Goal: Task Accomplishment & Management: Complete application form

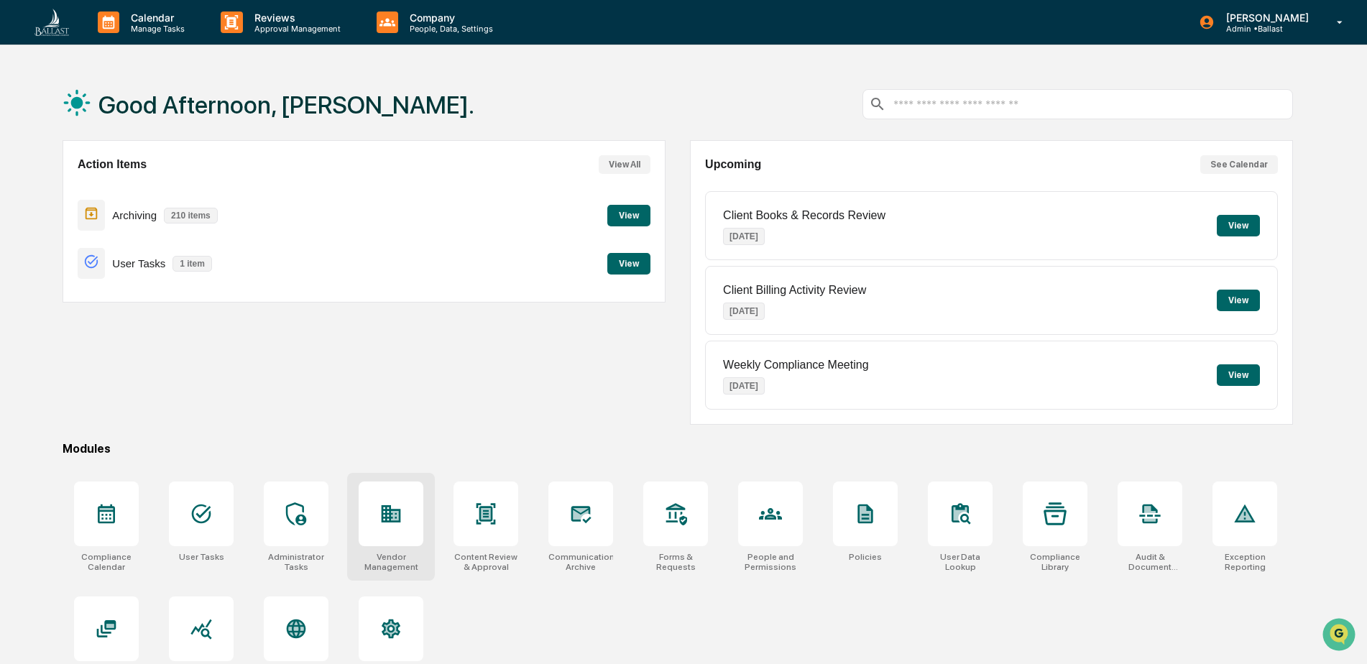
click at [396, 519] on icon at bounding box center [395, 515] width 8 height 9
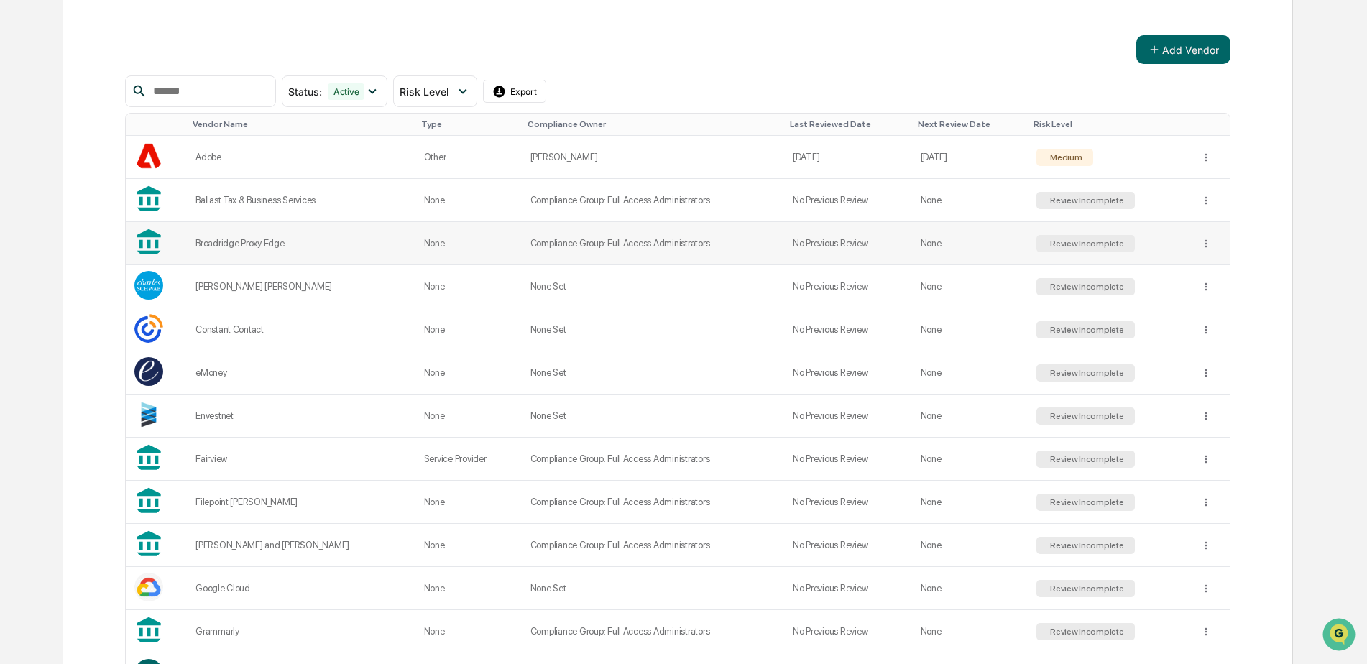
scroll to position [239, 0]
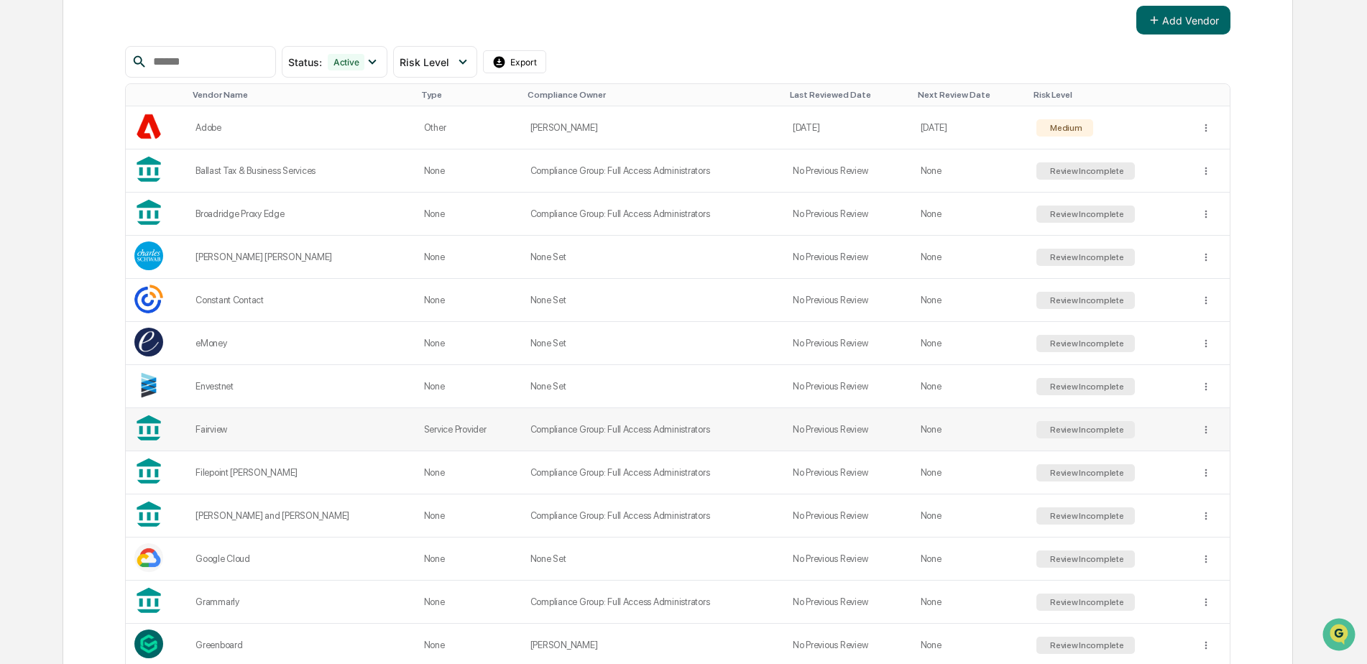
click at [471, 433] on td "Service Provider" at bounding box center [468, 429] width 106 height 43
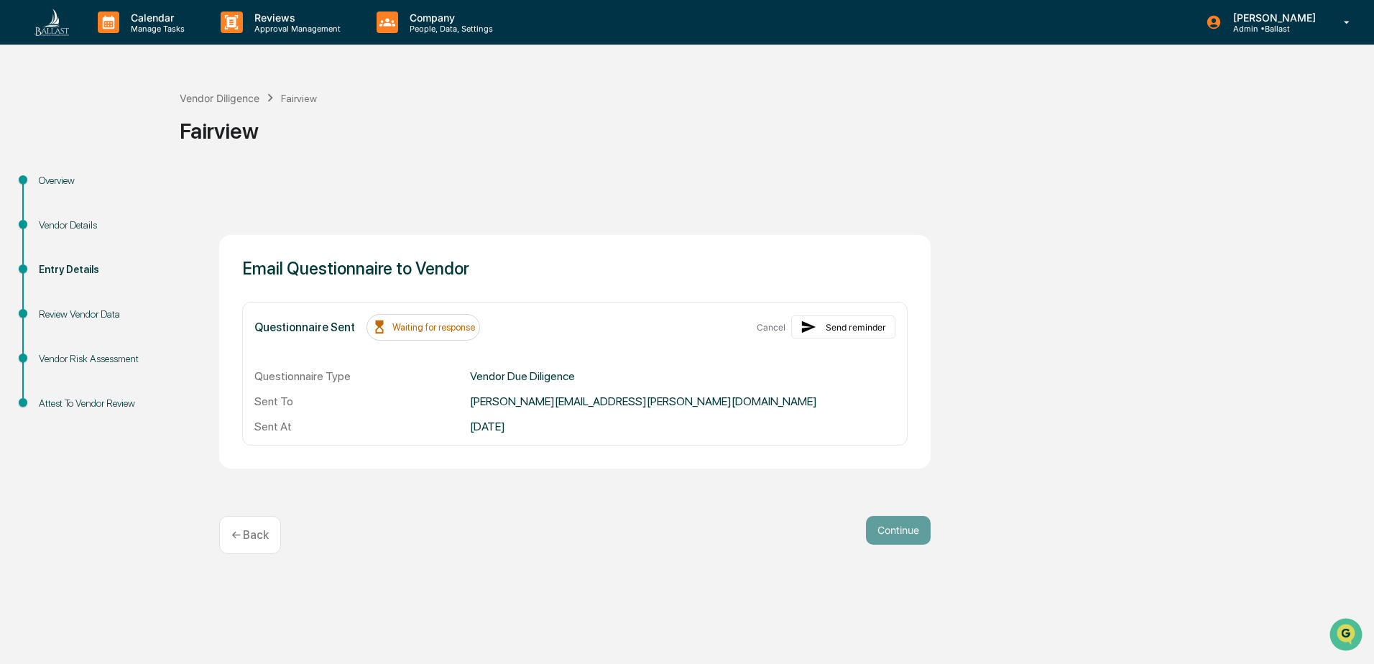
click at [78, 226] on div "Vendor Details" at bounding box center [98, 225] width 118 height 15
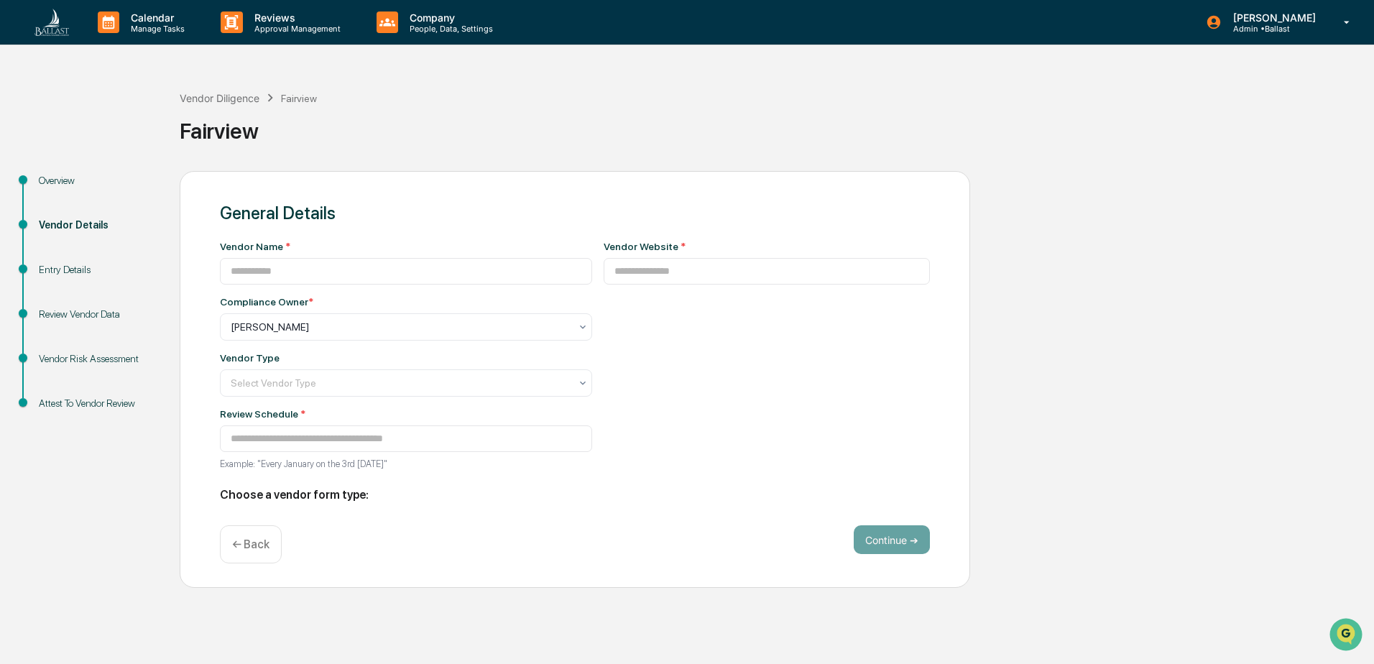
type input "********"
type input "**********"
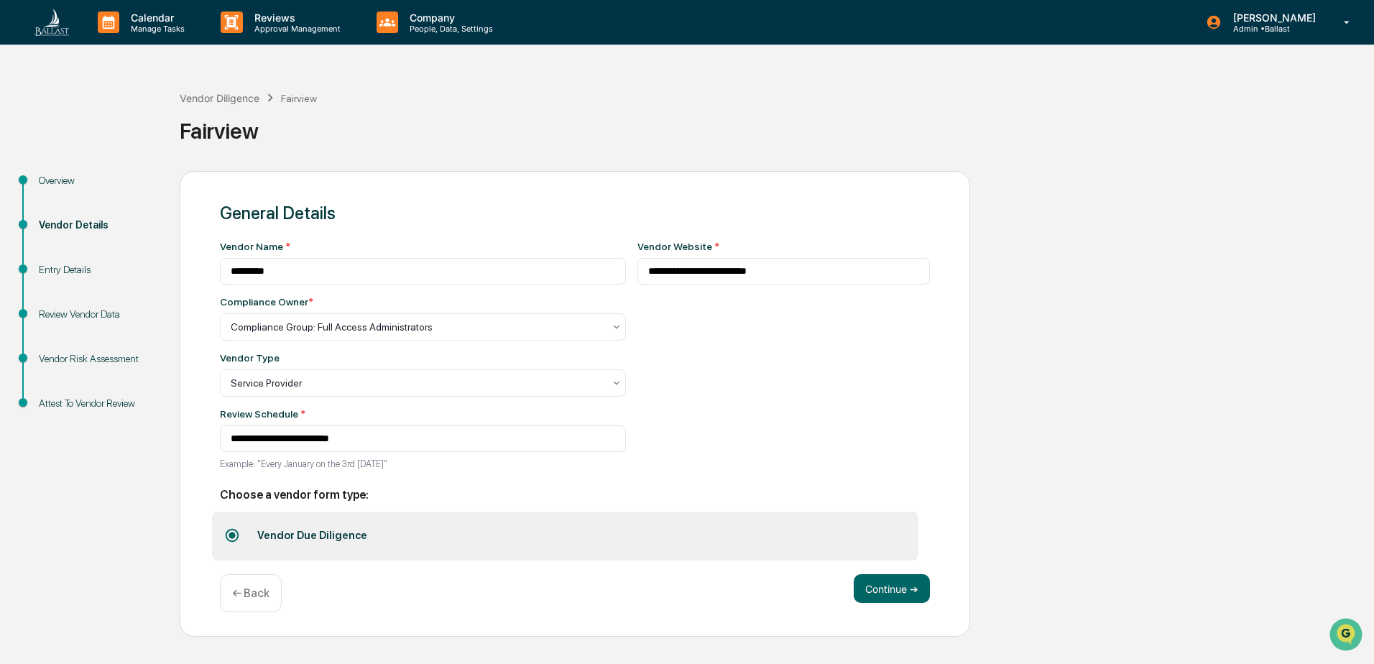
click at [56, 182] on div "Overview" at bounding box center [98, 180] width 118 height 15
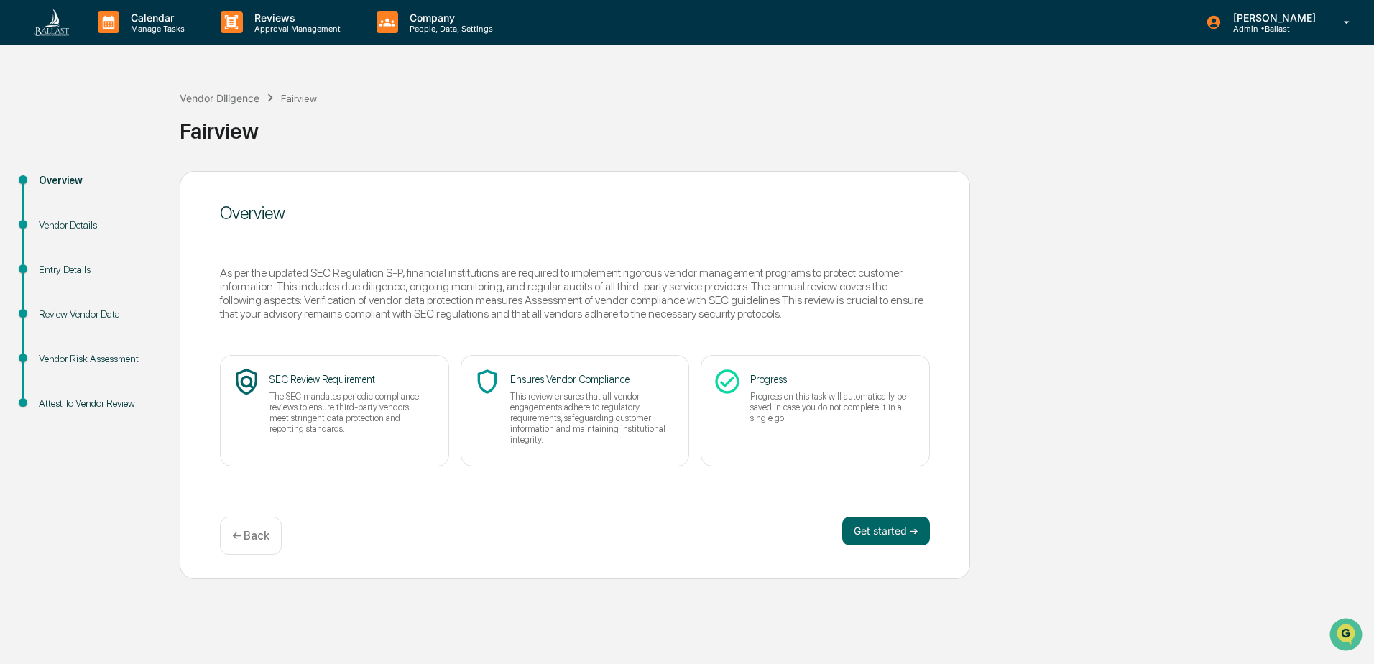
click at [74, 313] on div "Review Vendor Data" at bounding box center [98, 314] width 118 height 15
click at [73, 318] on div "Review Vendor Data" at bounding box center [98, 314] width 118 height 15
click at [232, 99] on div "Vendor Diligence" at bounding box center [220, 98] width 80 height 12
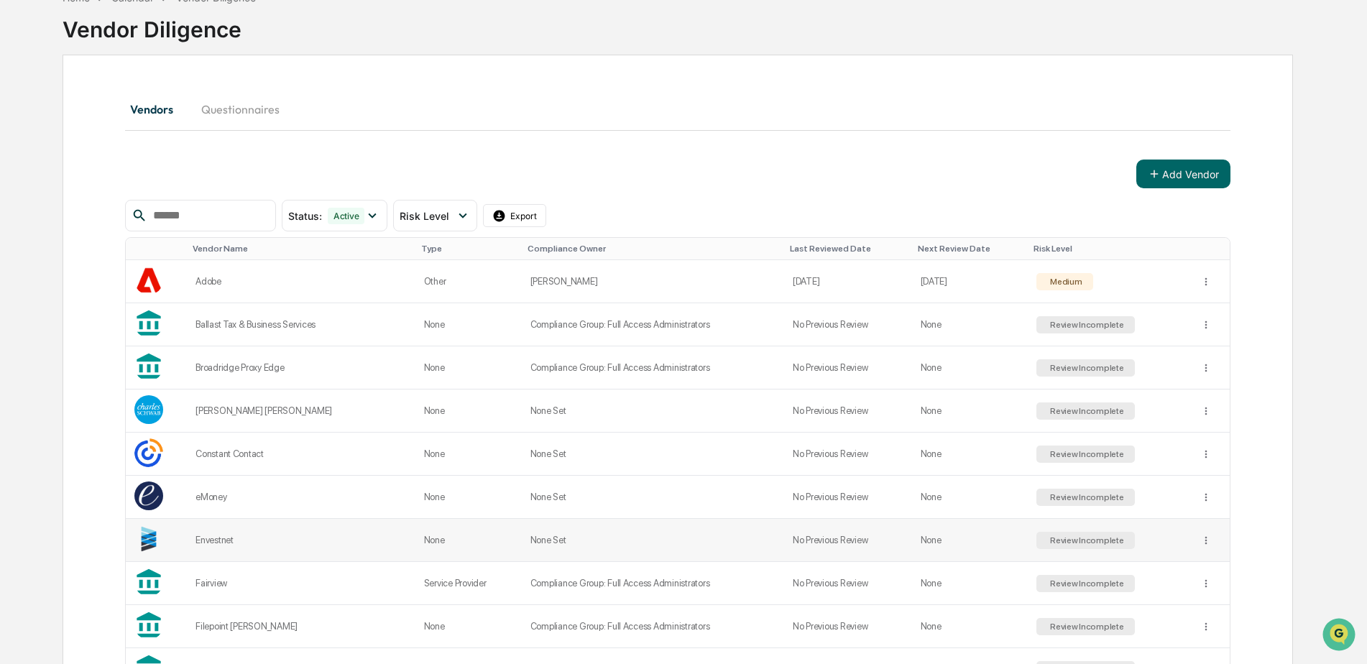
scroll to position [120, 0]
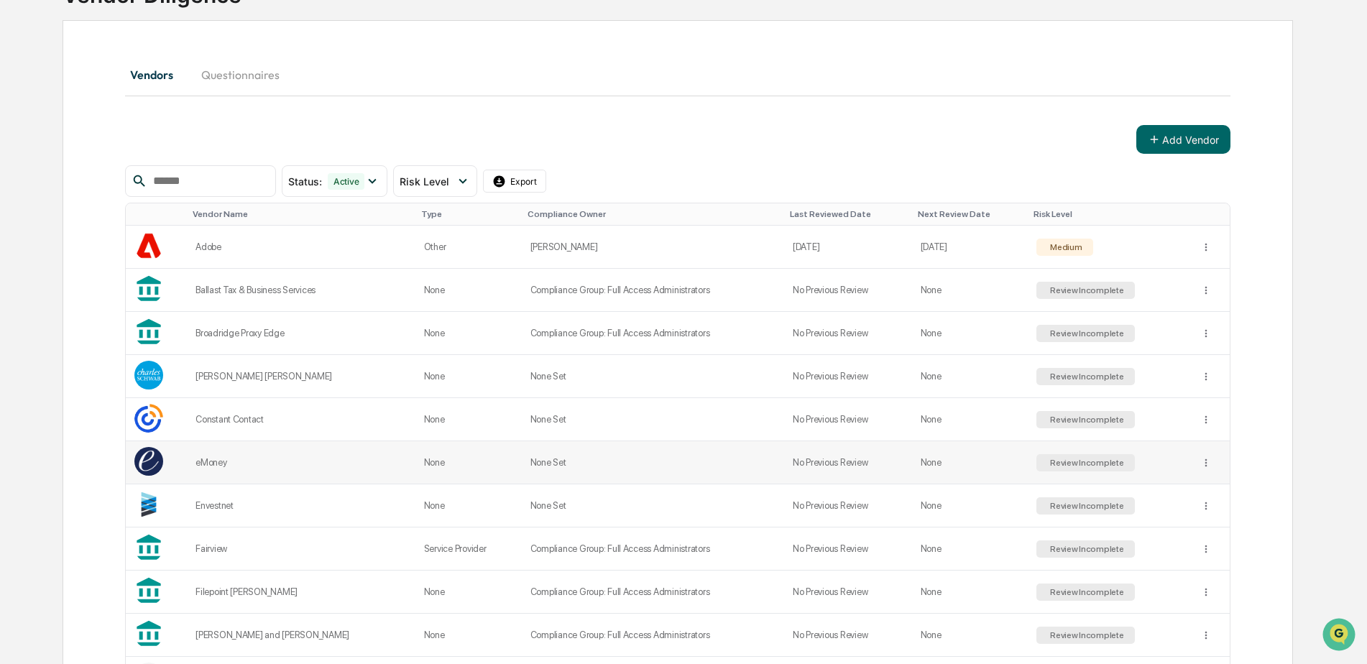
click at [415, 461] on td "None" at bounding box center [468, 462] width 106 height 43
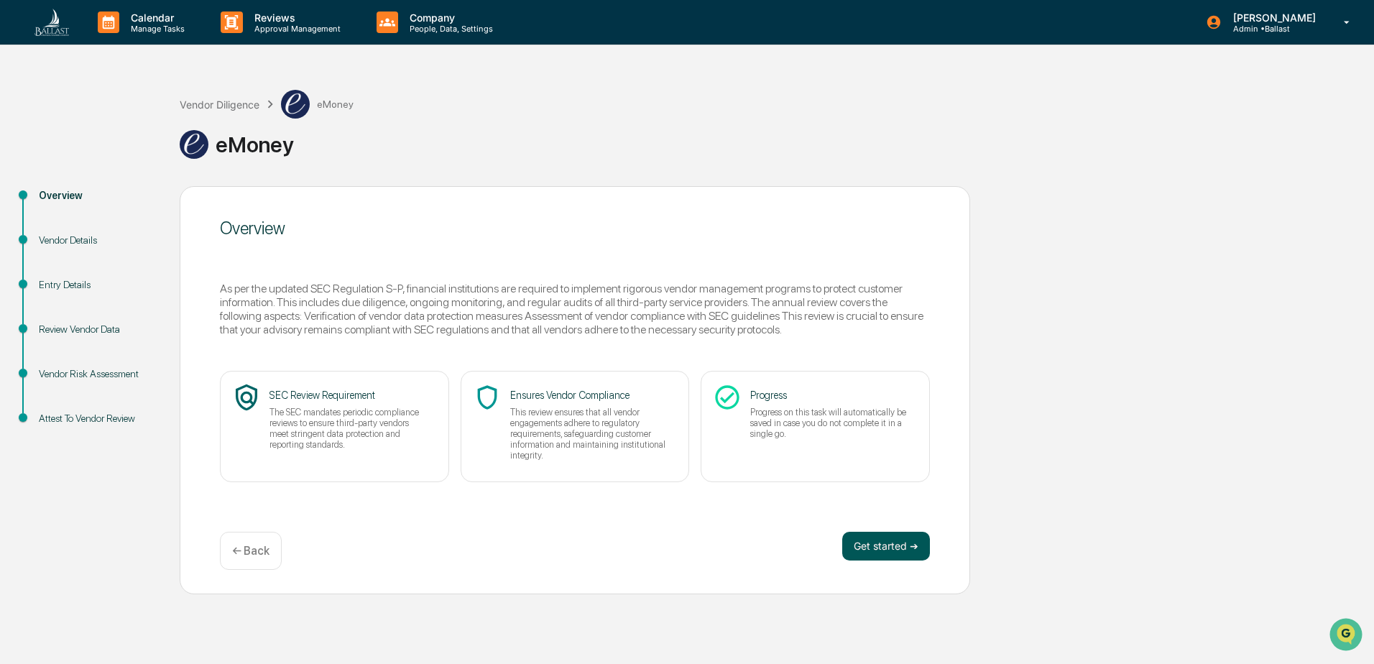
click at [867, 546] on button "Get started ➔" at bounding box center [886, 546] width 88 height 29
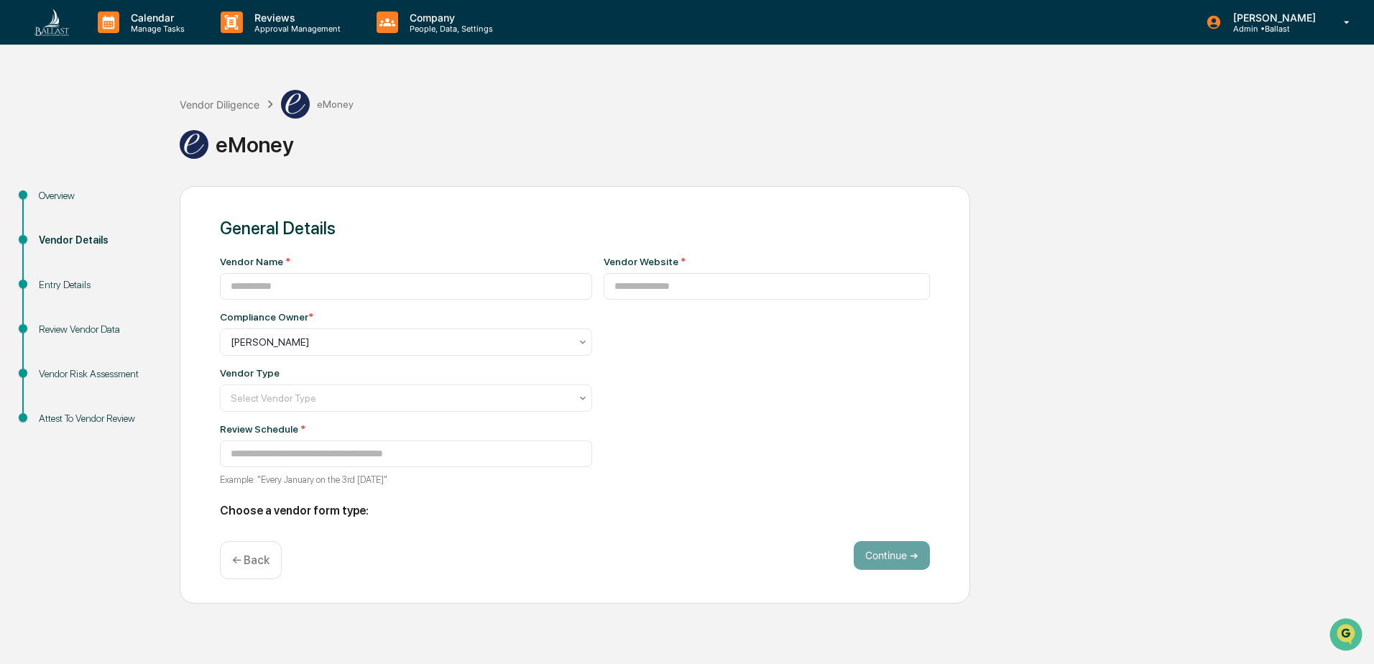
type input "******"
type input "**********"
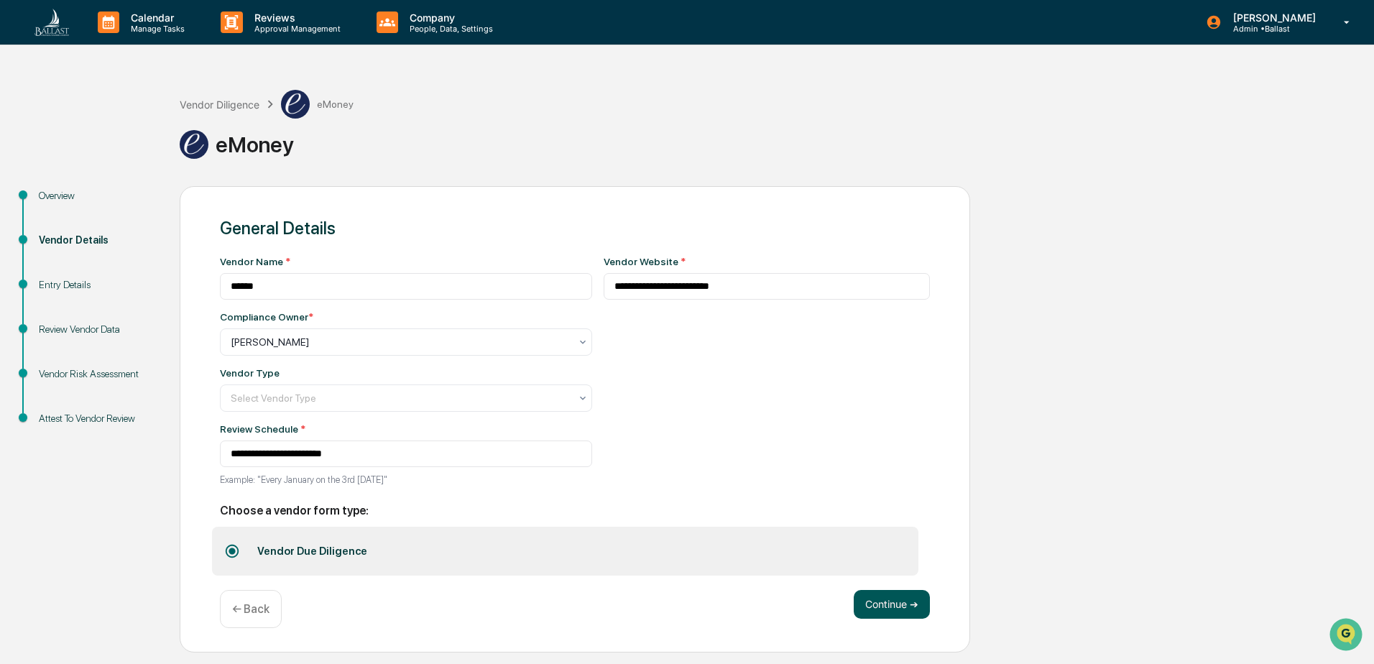
click at [882, 604] on button "Continue ➔" at bounding box center [892, 604] width 76 height 29
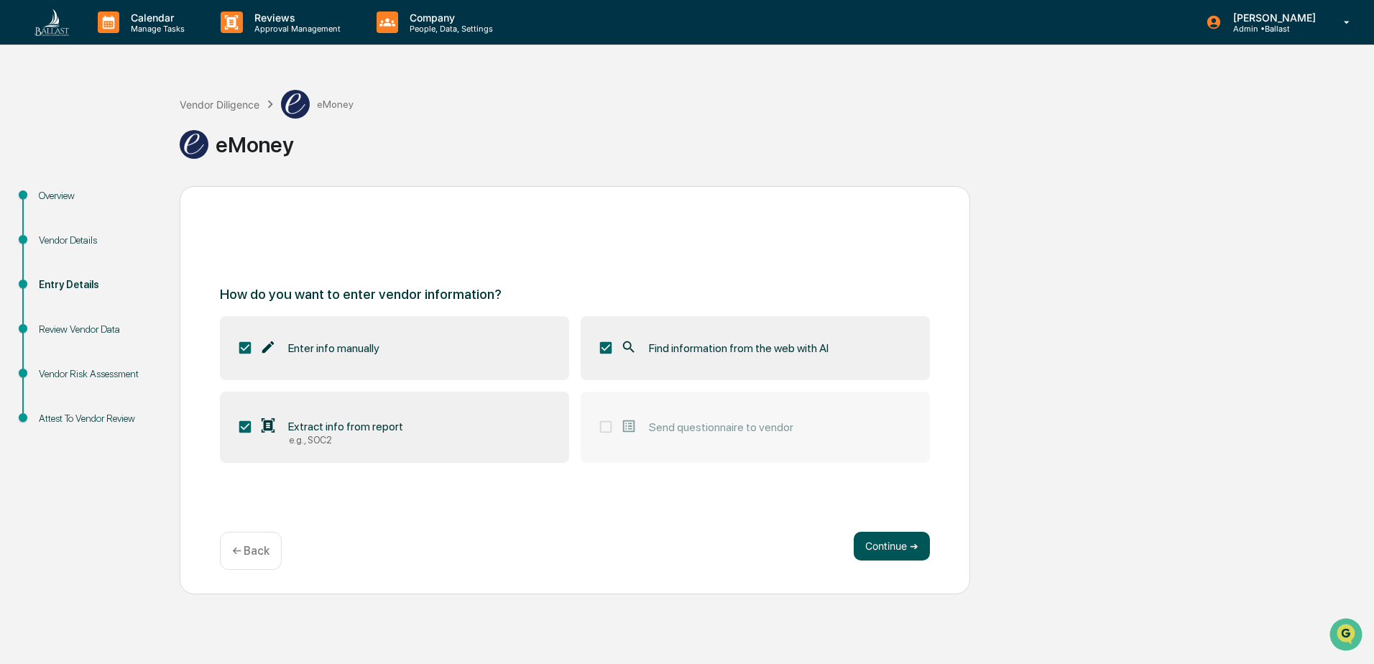
click at [887, 548] on button "Continue ➔" at bounding box center [892, 546] width 76 height 29
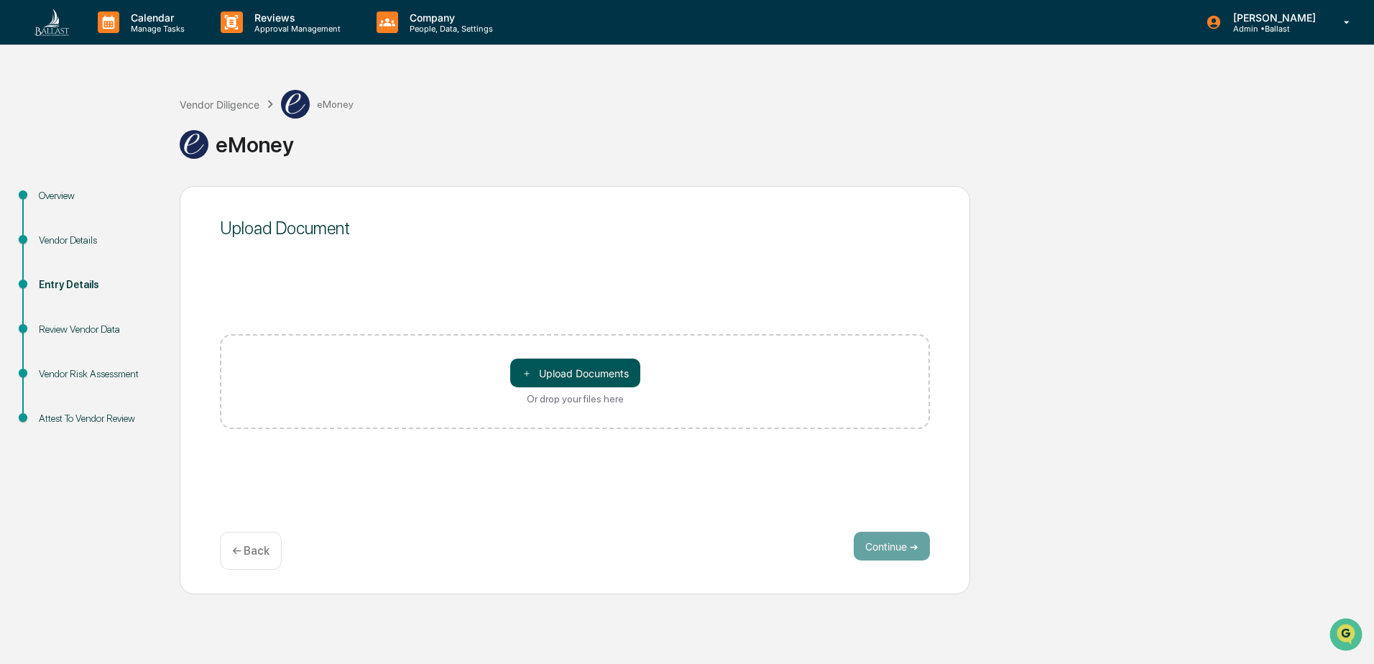
click at [592, 374] on button "＋ Upload Documents" at bounding box center [575, 373] width 130 height 29
click at [563, 377] on button "＋ Upload Documents" at bounding box center [575, 373] width 130 height 29
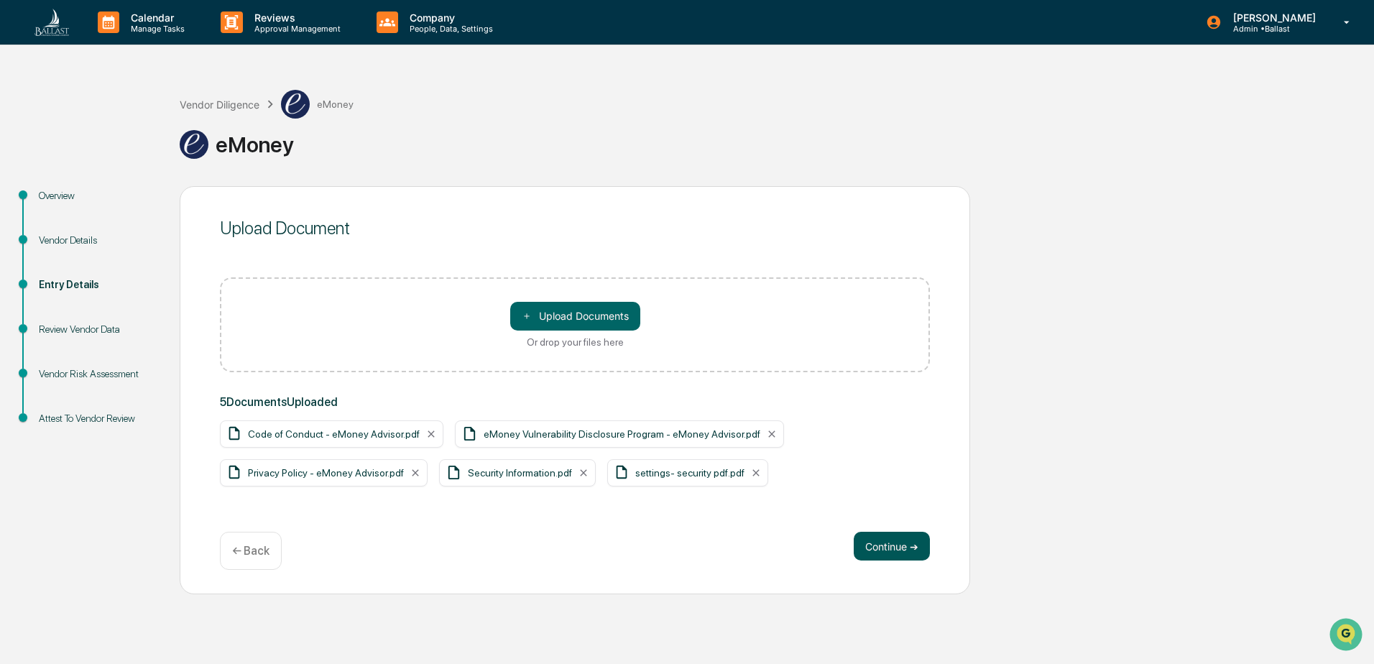
click at [903, 543] on button "Continue ➔" at bounding box center [892, 546] width 76 height 29
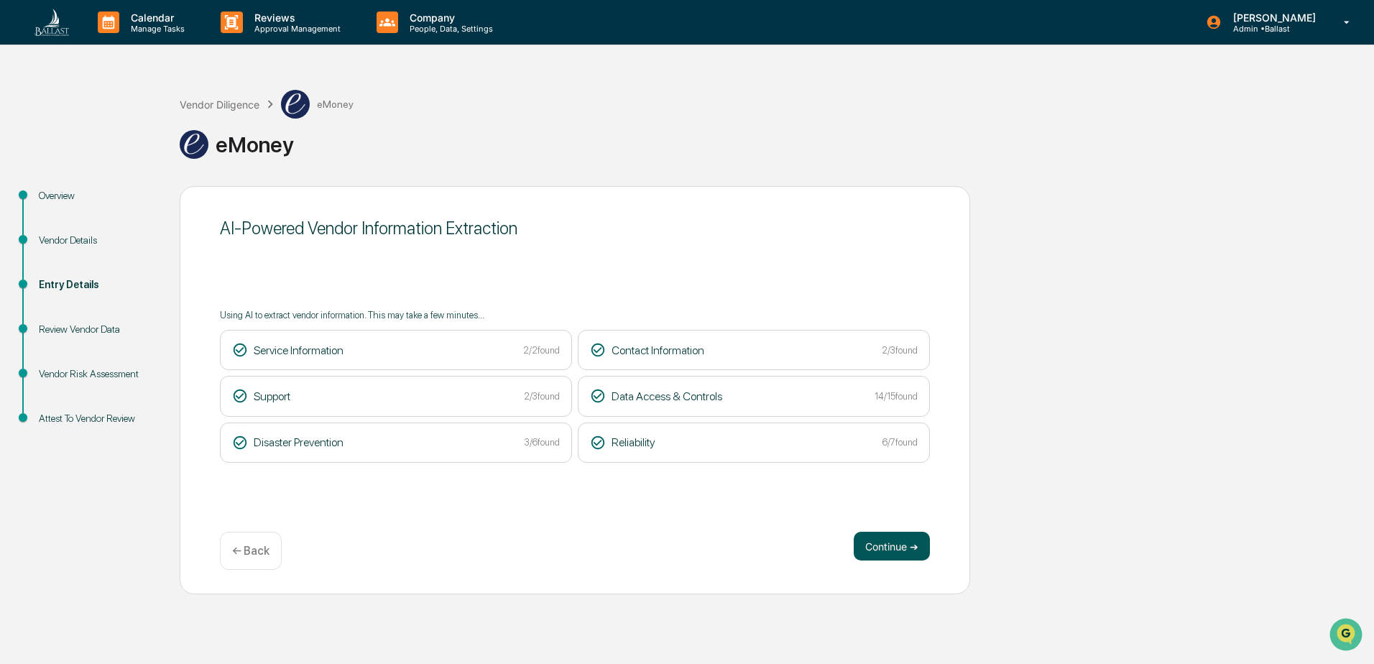
click at [877, 544] on button "Continue ➔" at bounding box center [892, 546] width 76 height 29
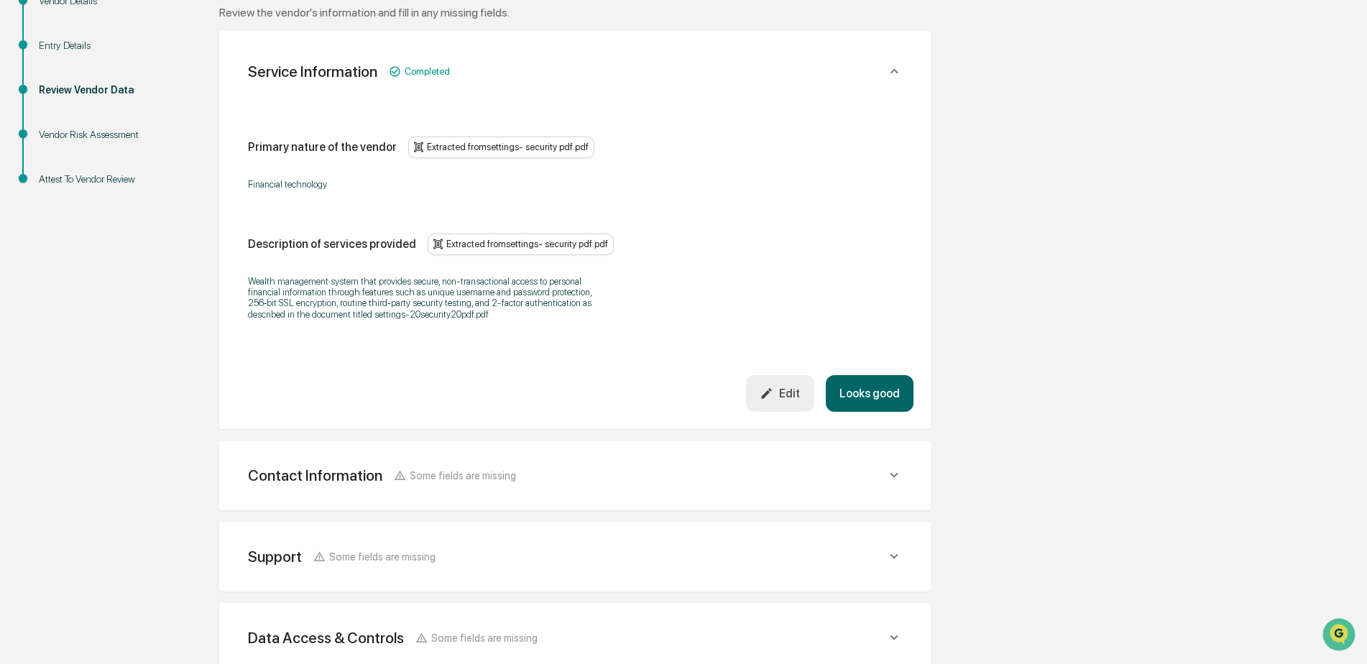
scroll to position [359, 0]
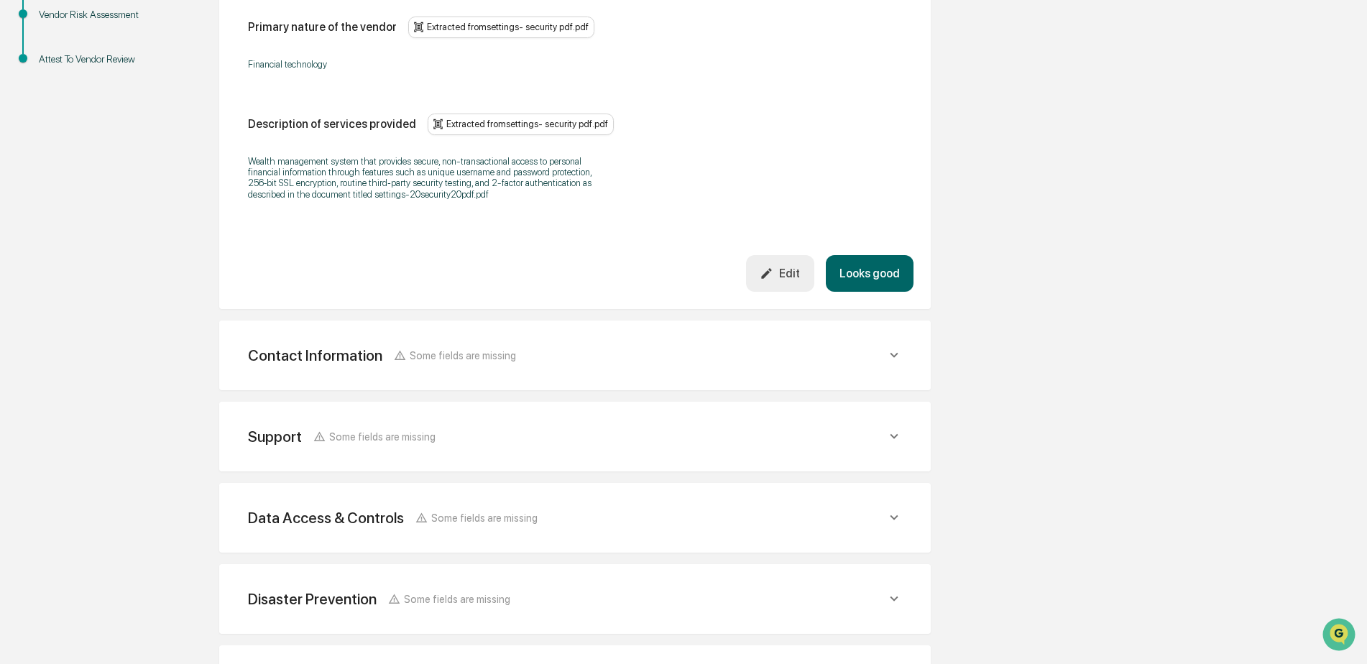
click at [892, 358] on icon at bounding box center [894, 355] width 16 height 16
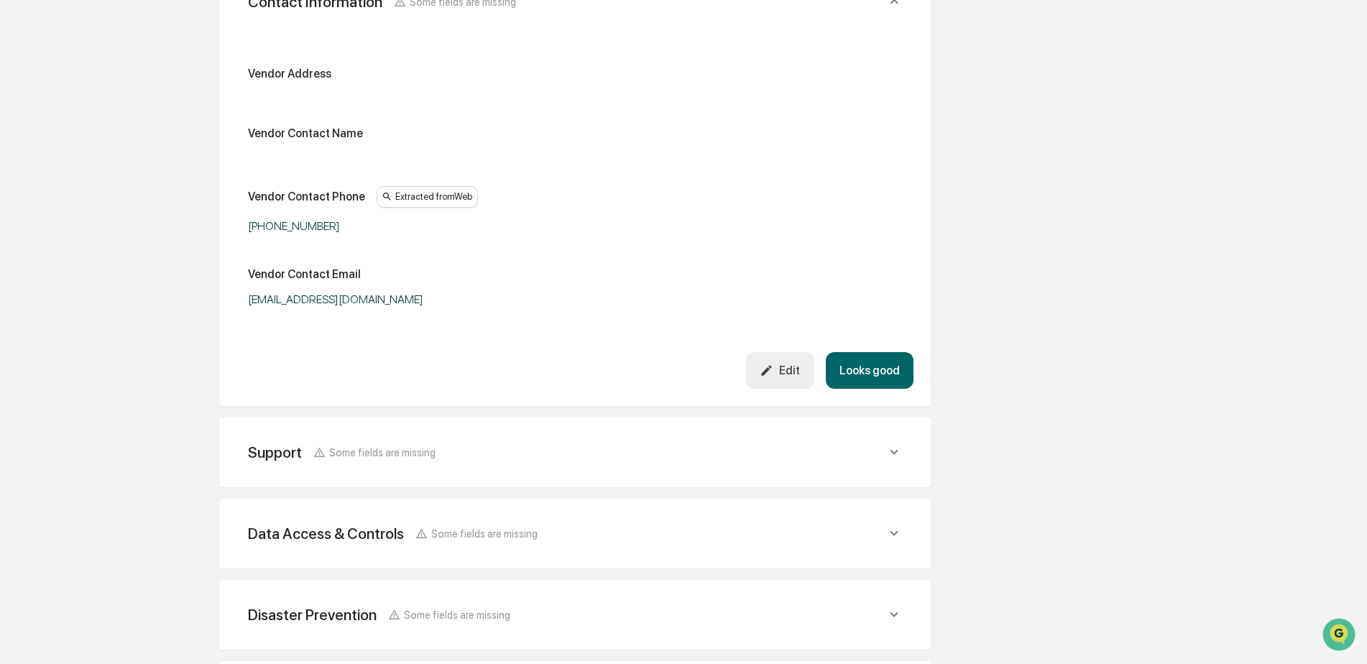
scroll to position [839, 0]
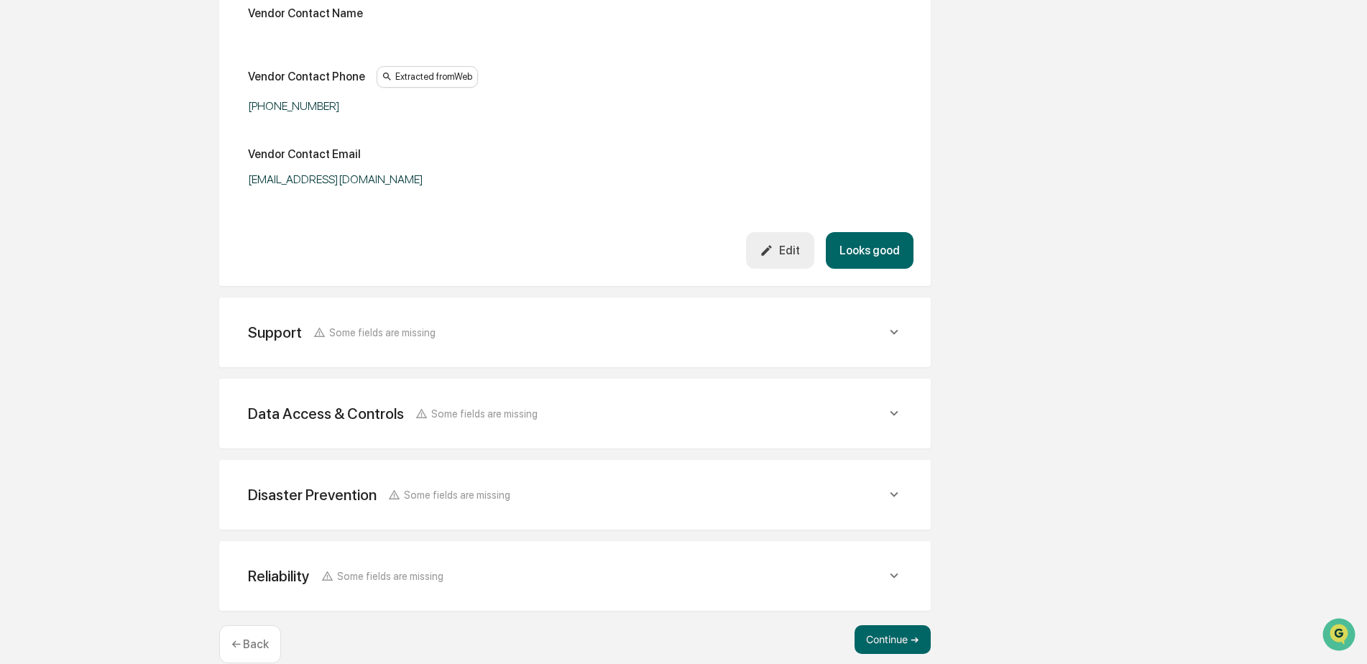
click at [896, 334] on icon at bounding box center [894, 332] width 16 height 16
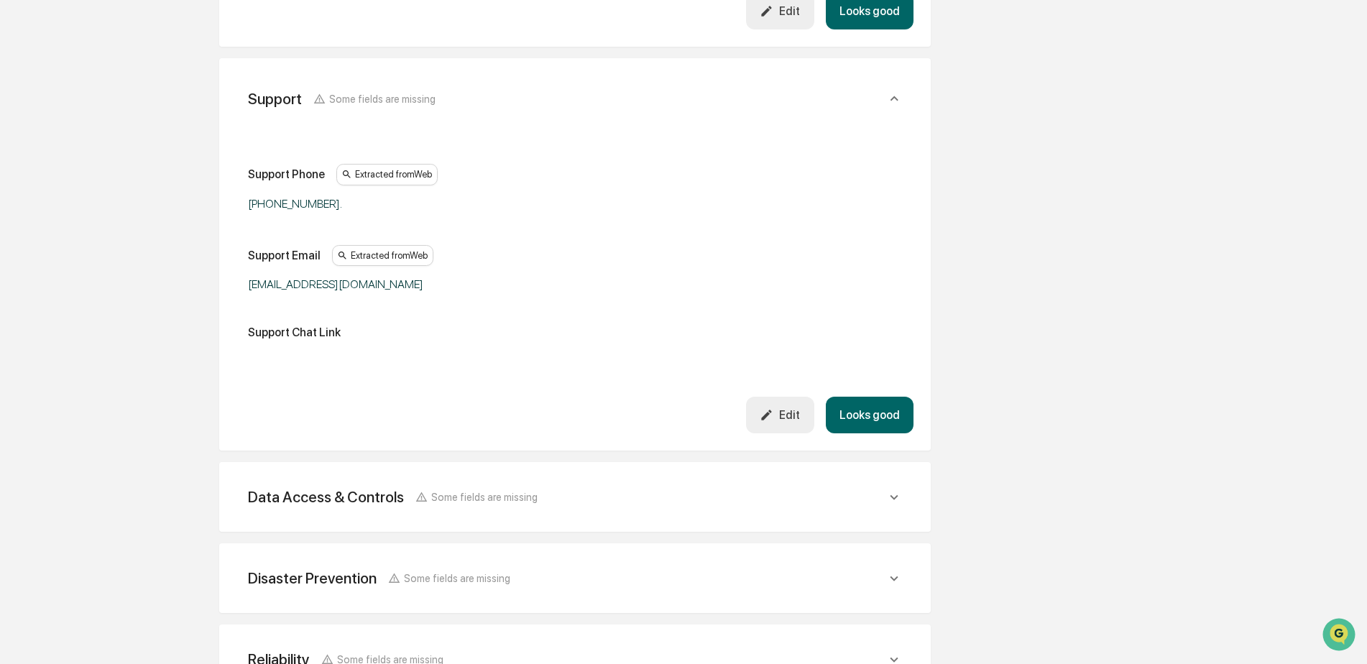
scroll to position [1185, 0]
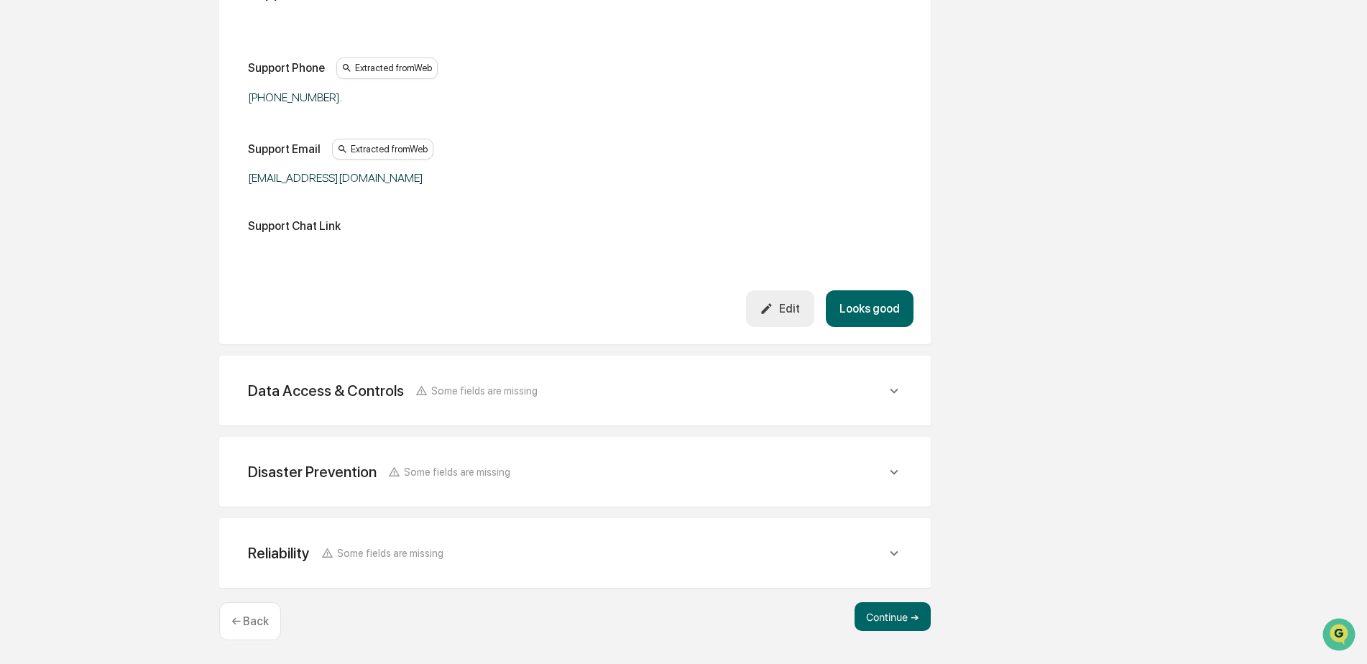
click at [883, 394] on div "Data Access & Controls Some fields are missing" at bounding box center [567, 391] width 638 height 18
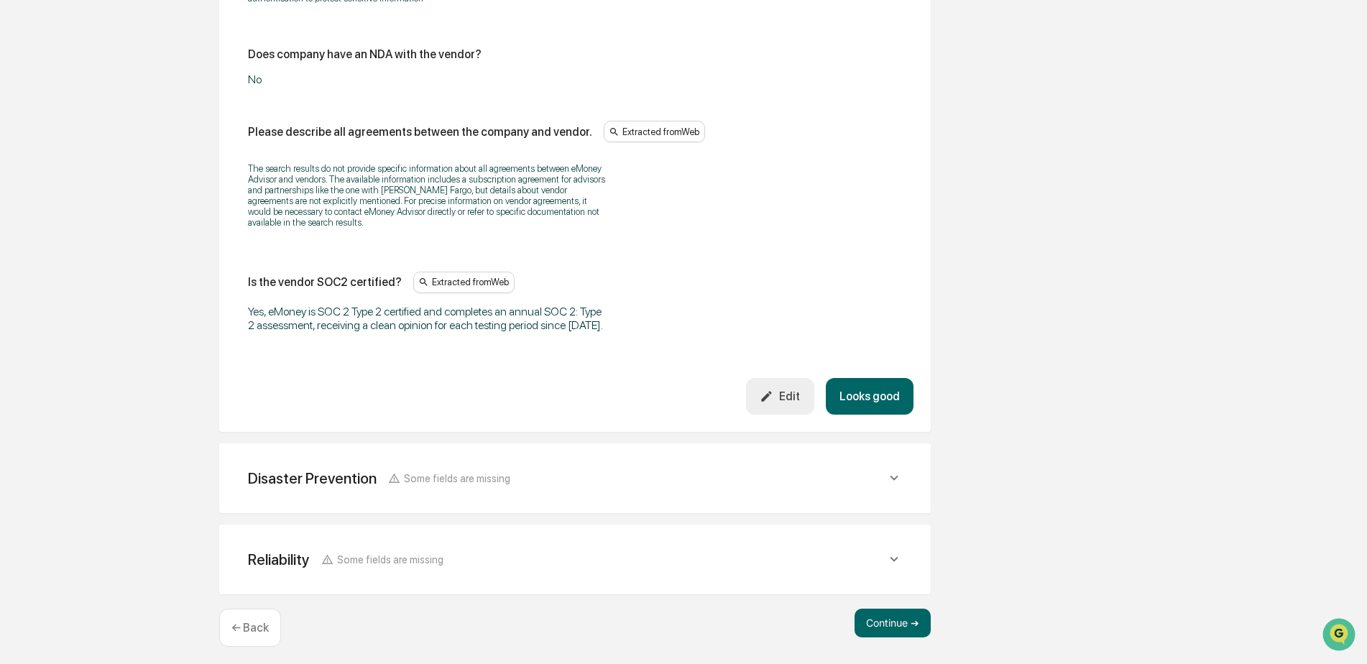
scroll to position [2883, 0]
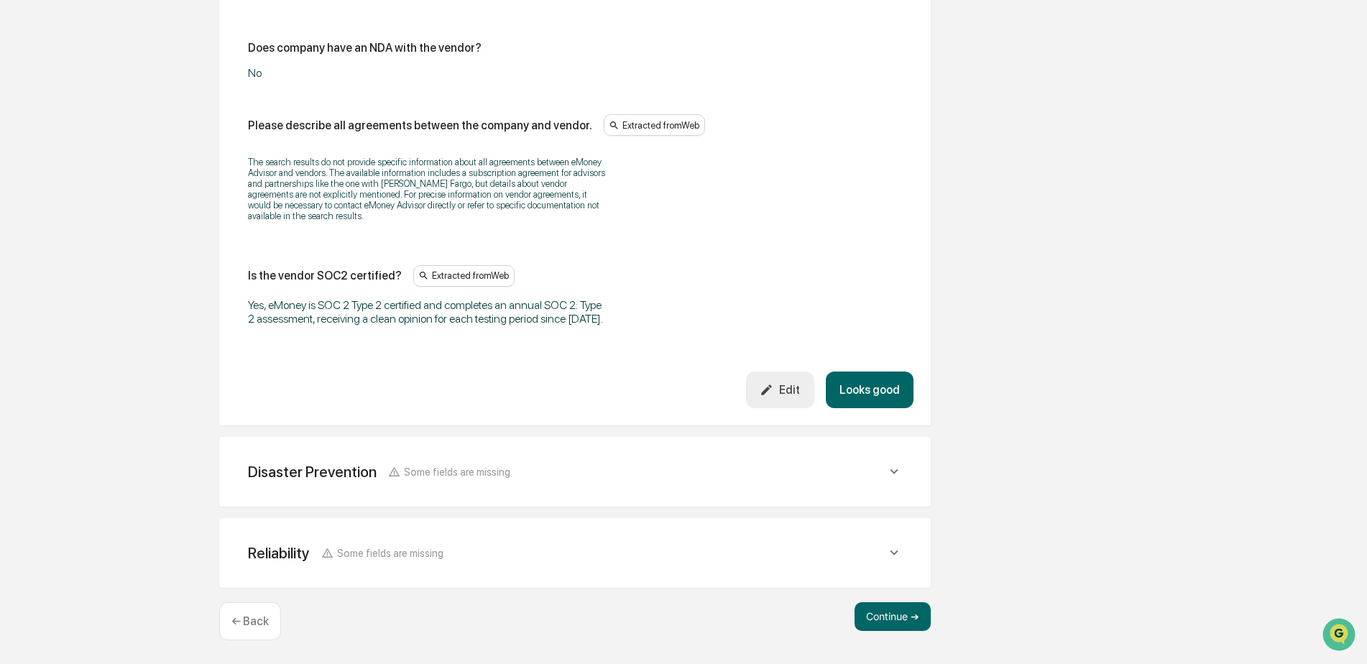
click at [840, 471] on div "Disaster Prevention Some fields are missing" at bounding box center [567, 472] width 638 height 18
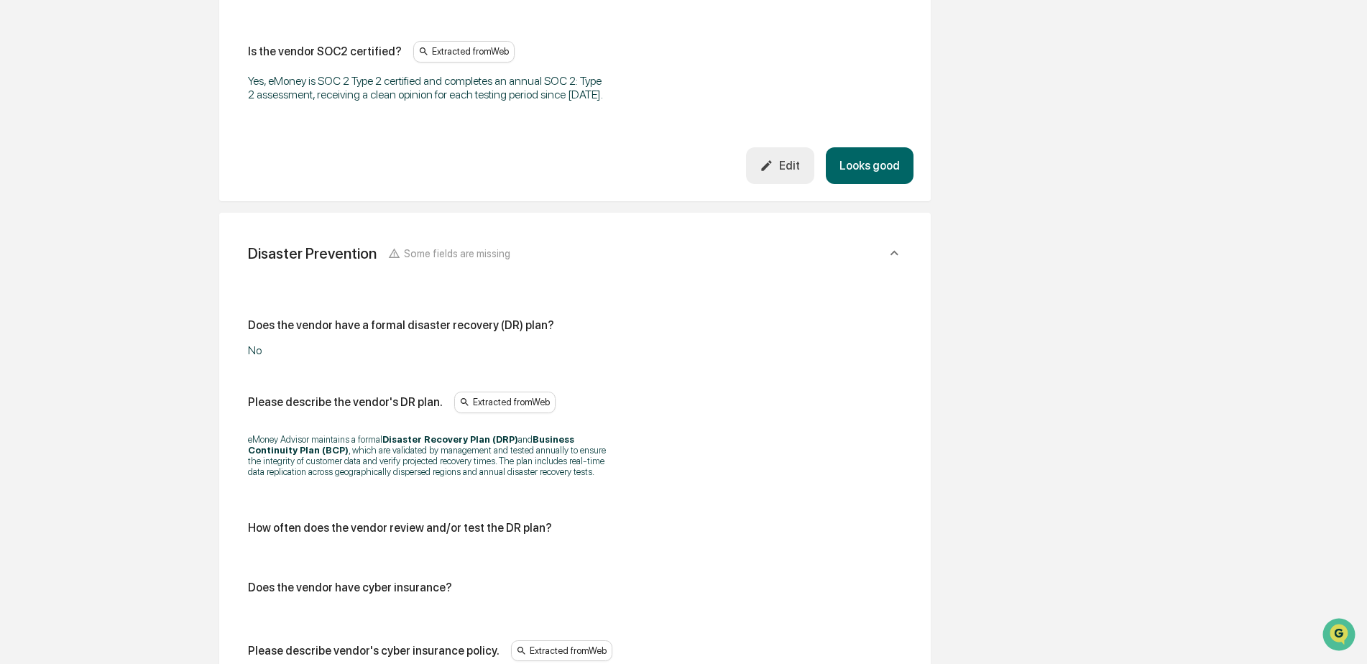
scroll to position [3122, 0]
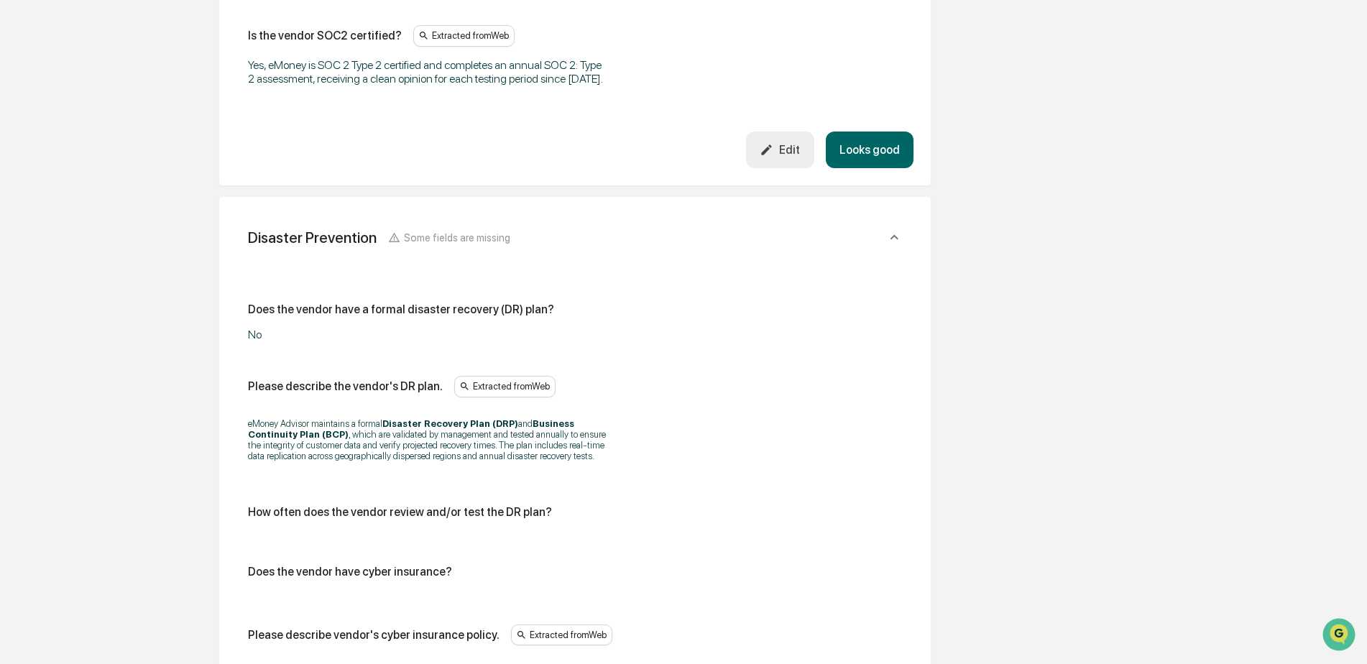
click at [253, 338] on div "No" at bounding box center [427, 335] width 359 height 14
click at [255, 335] on div "No" at bounding box center [427, 335] width 359 height 14
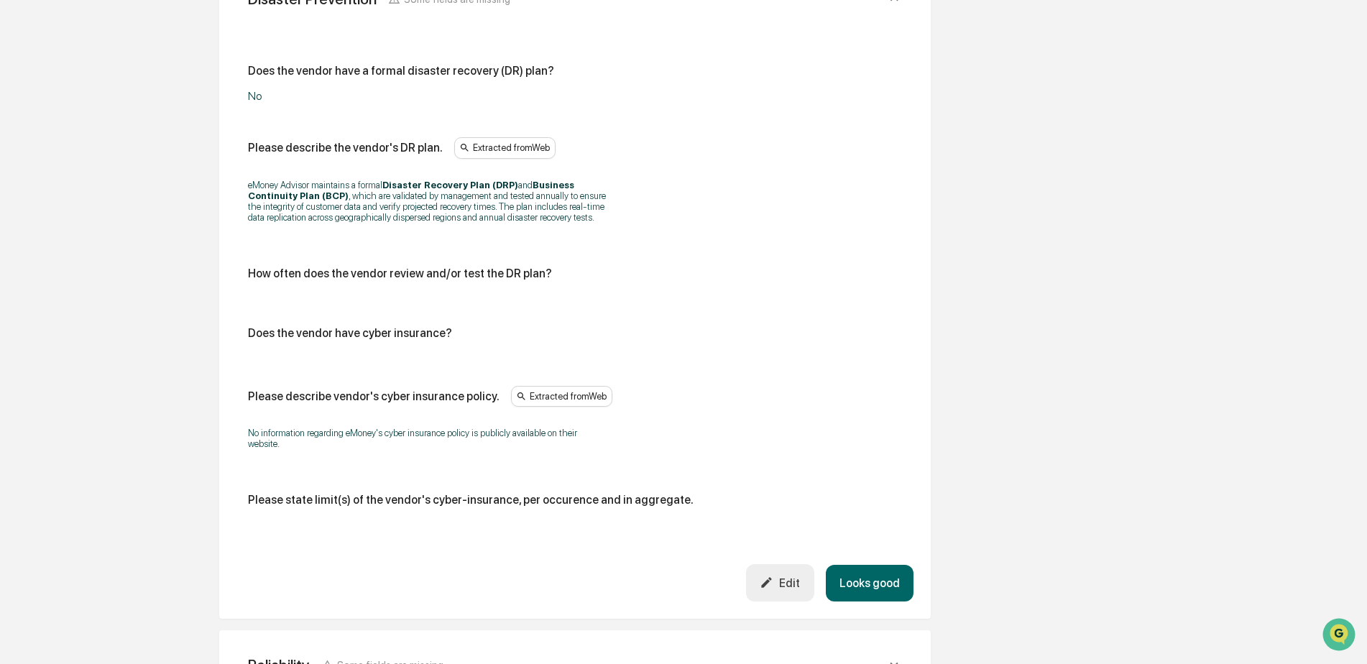
scroll to position [3362, 0]
click at [783, 574] on div "Edit" at bounding box center [780, 581] width 40 height 14
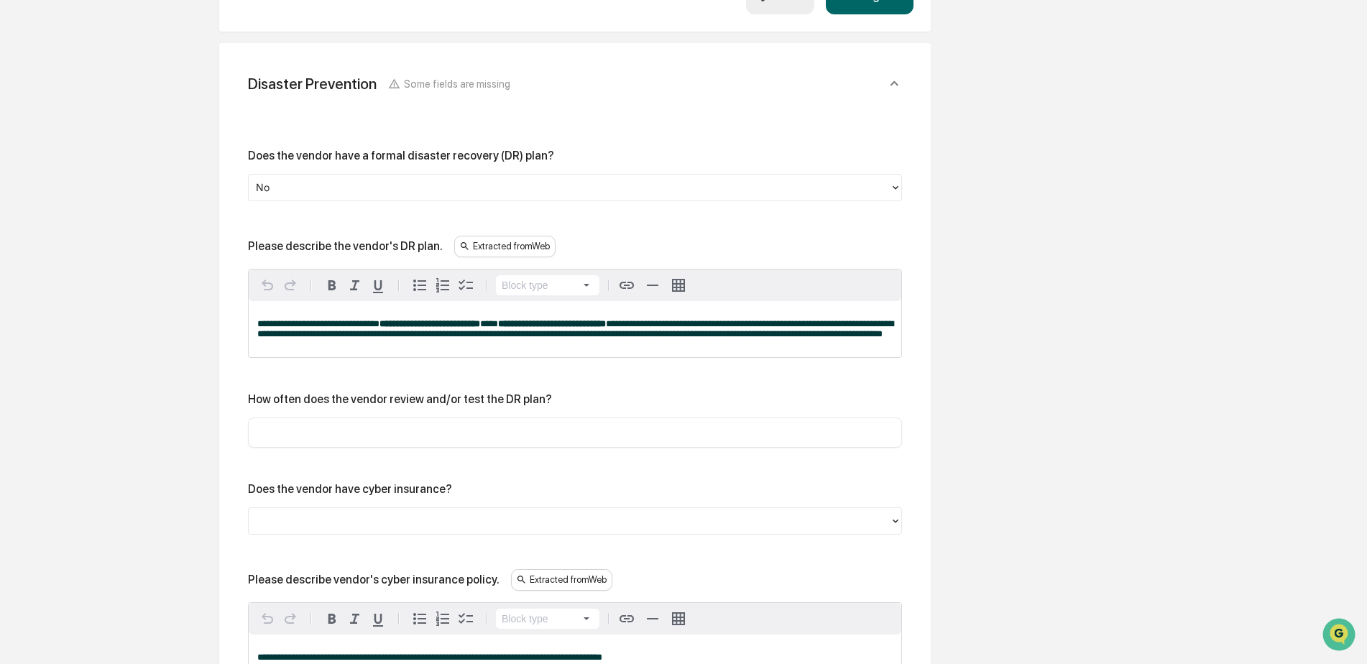
scroll to position [3242, 0]
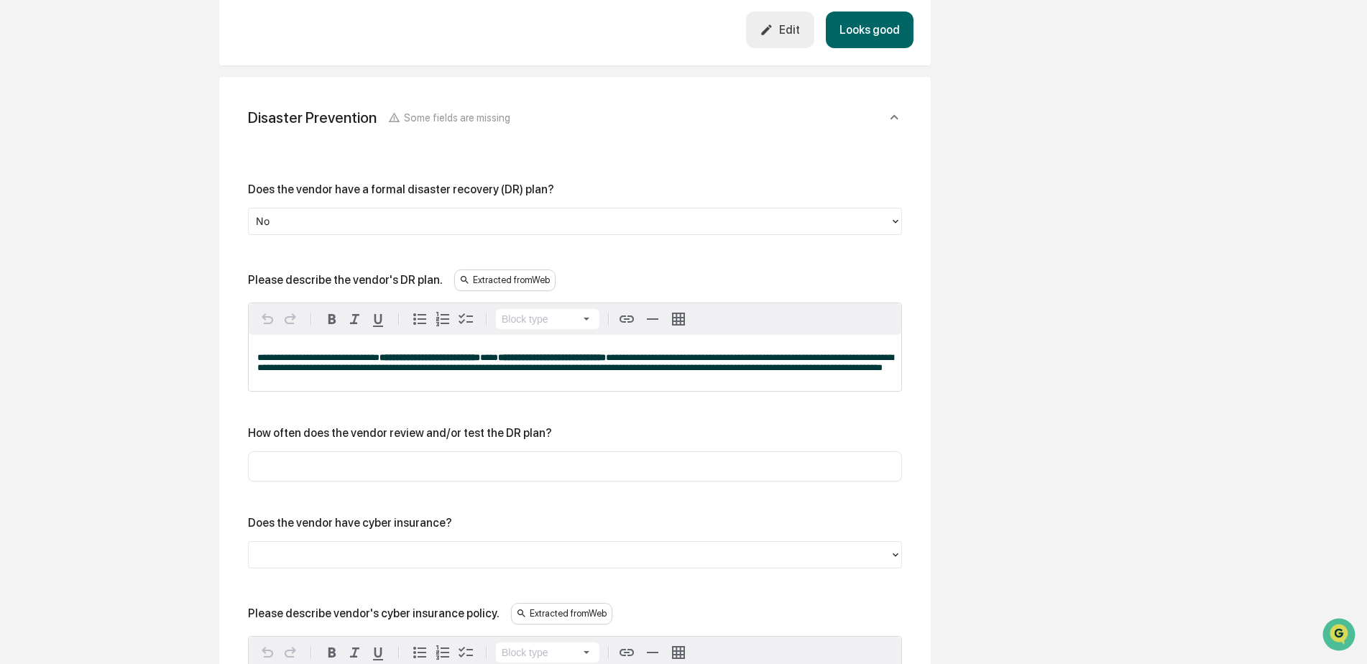
click at [275, 225] on div at bounding box center [569, 221] width 627 height 17
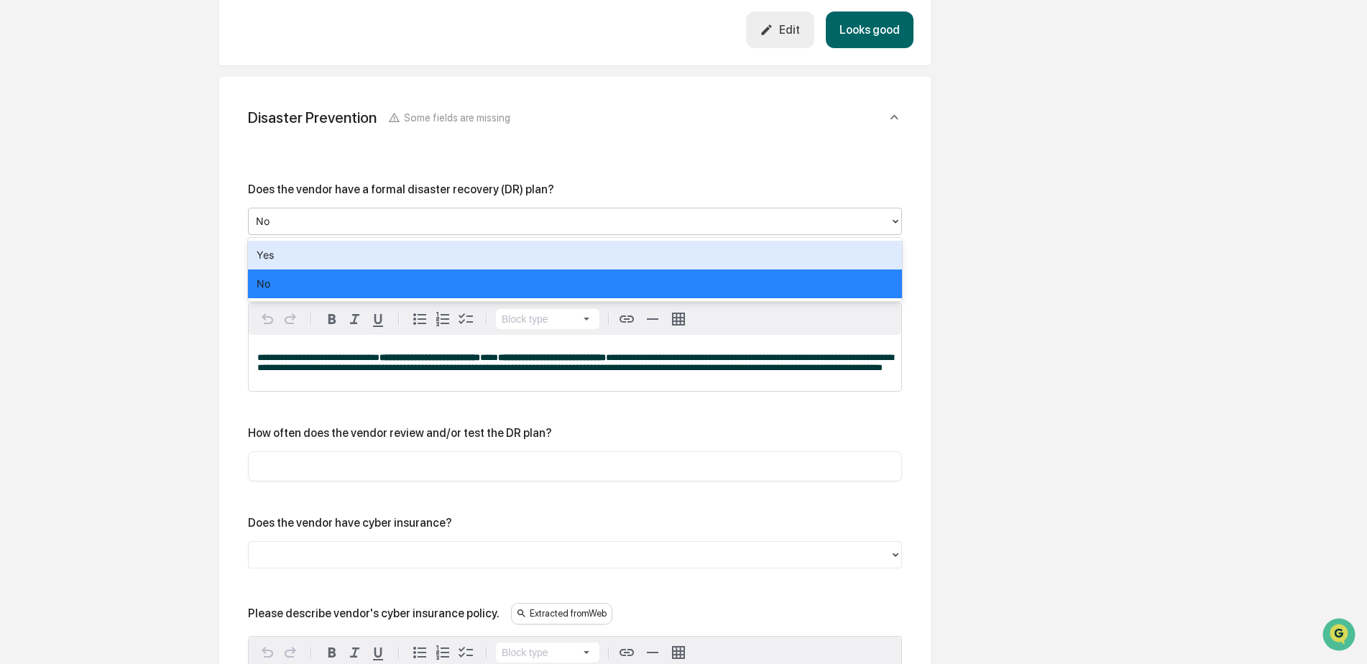
click at [273, 258] on div "Yes" at bounding box center [575, 255] width 654 height 29
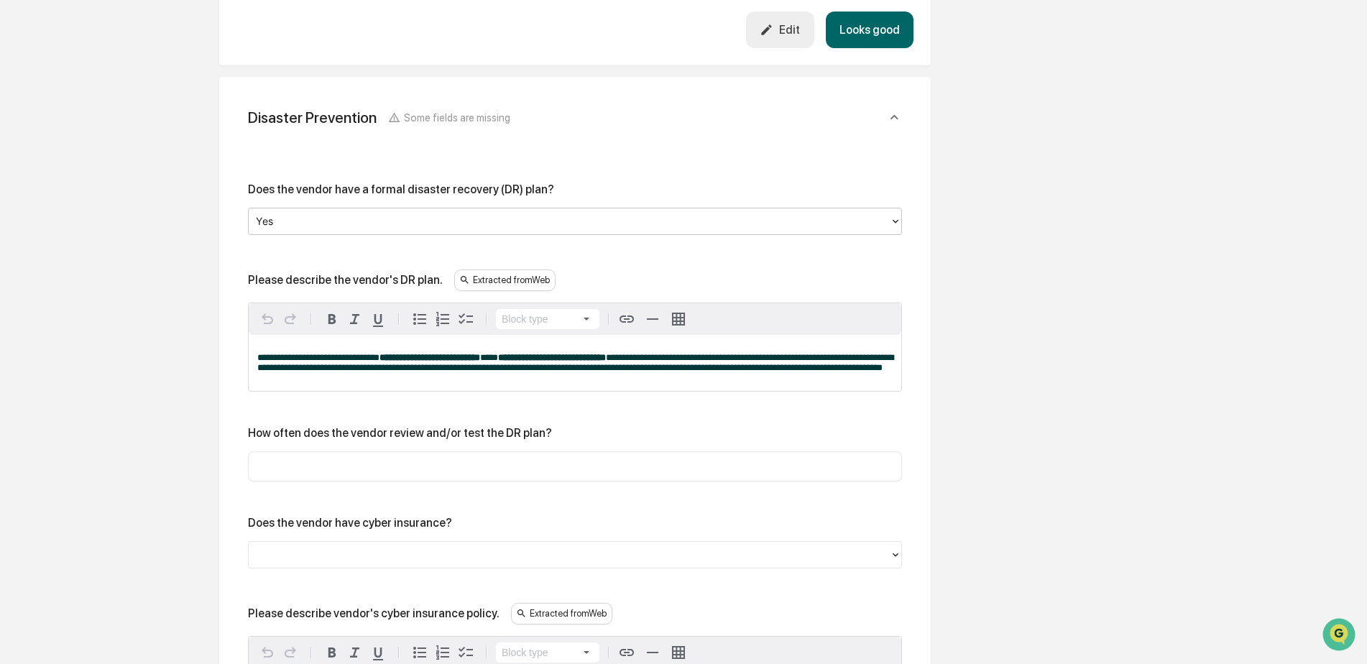
scroll to position [3362, 0]
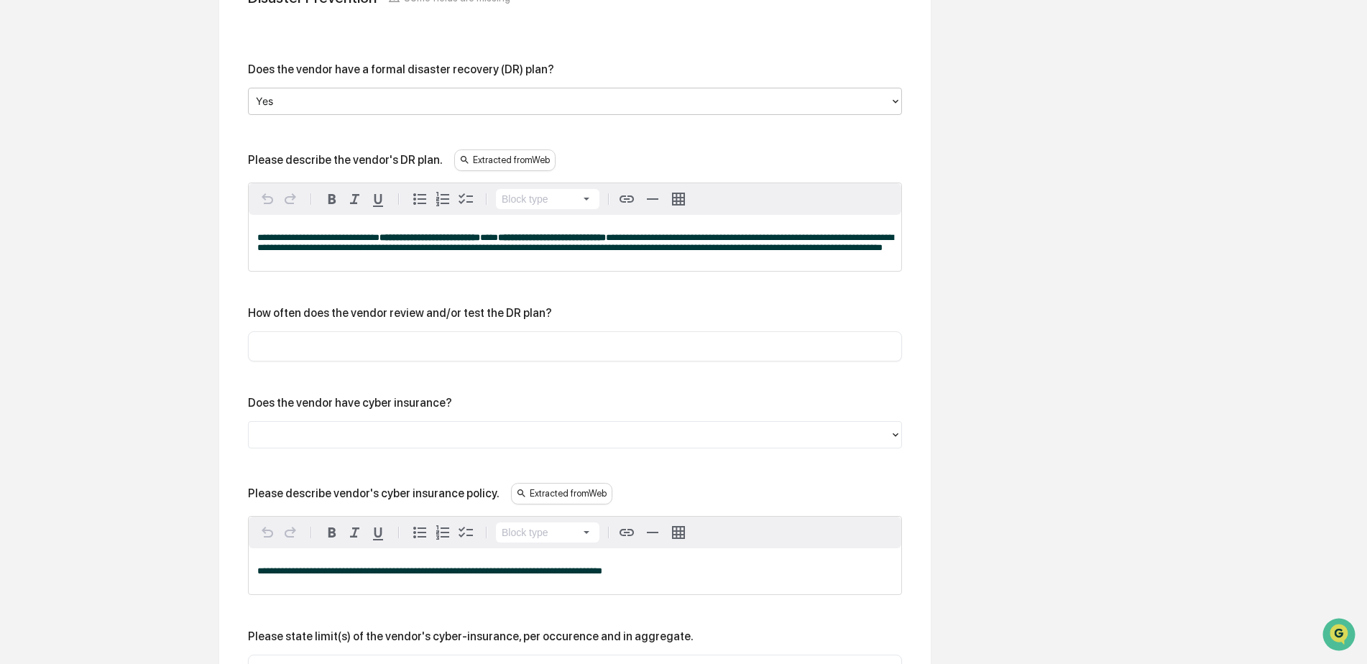
click at [343, 354] on input "text" at bounding box center [575, 346] width 632 height 14
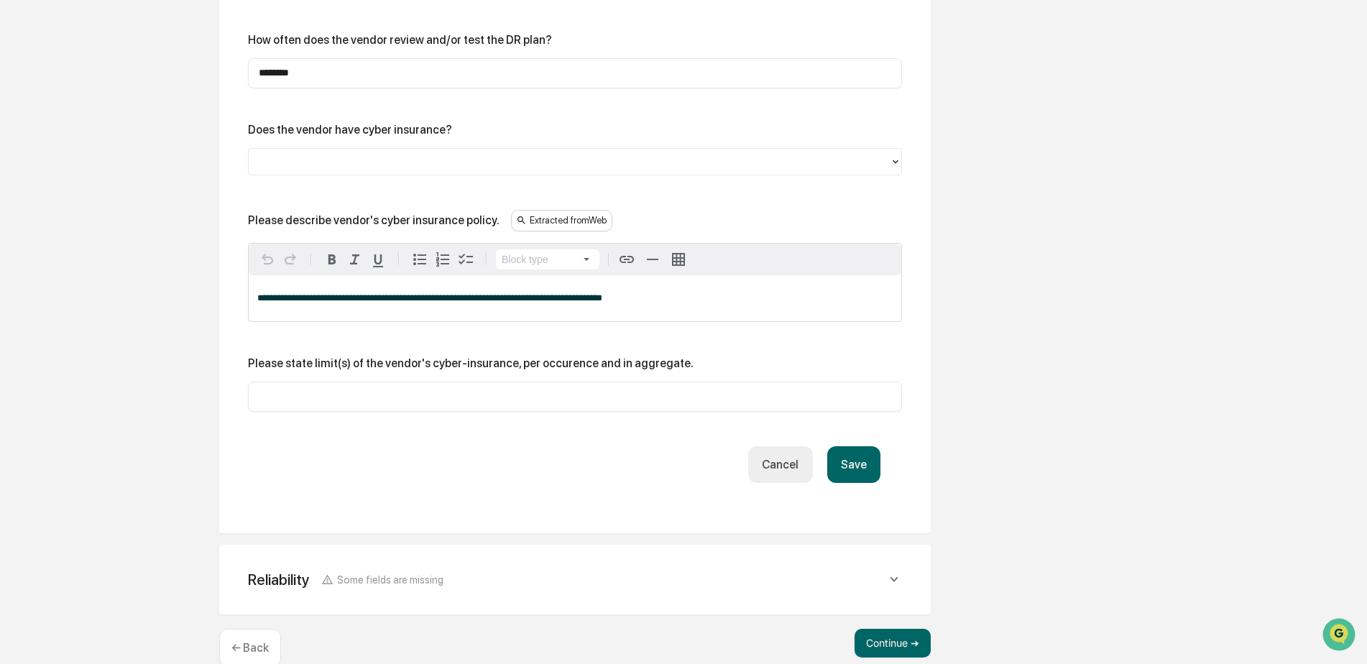
scroll to position [3676, 0]
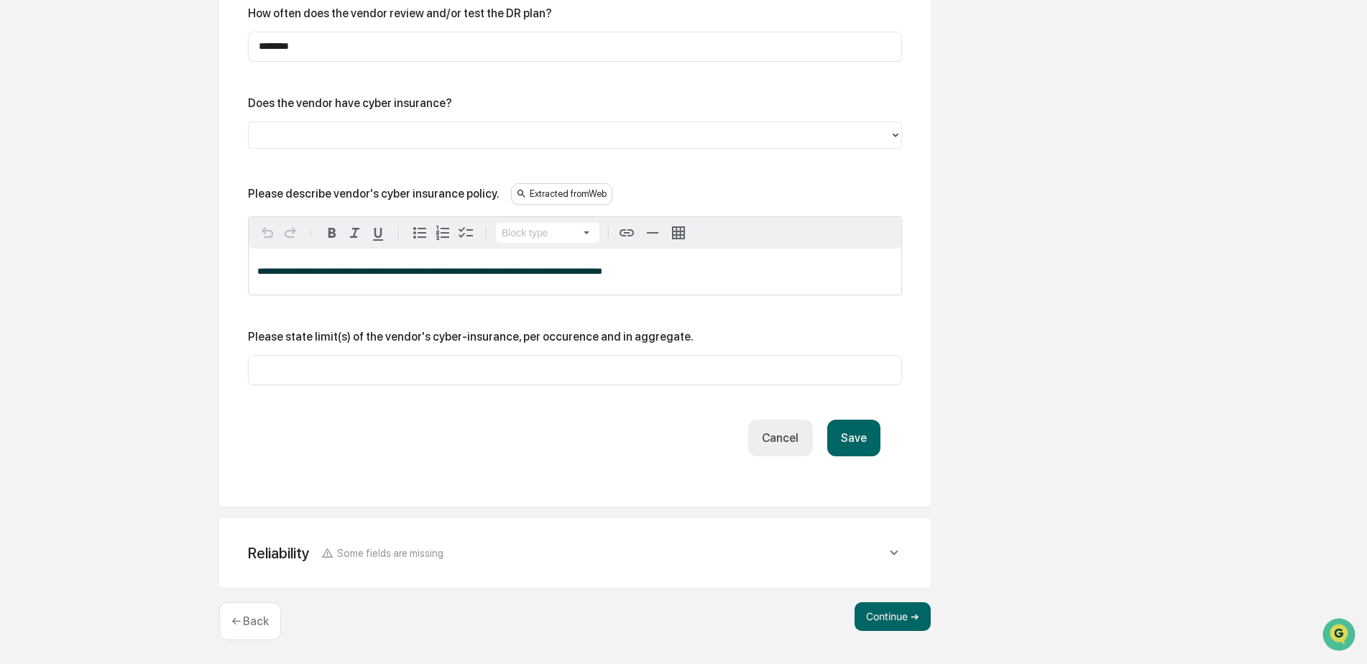
type input "********"
click at [847, 443] on button "Save" at bounding box center [853, 438] width 53 height 37
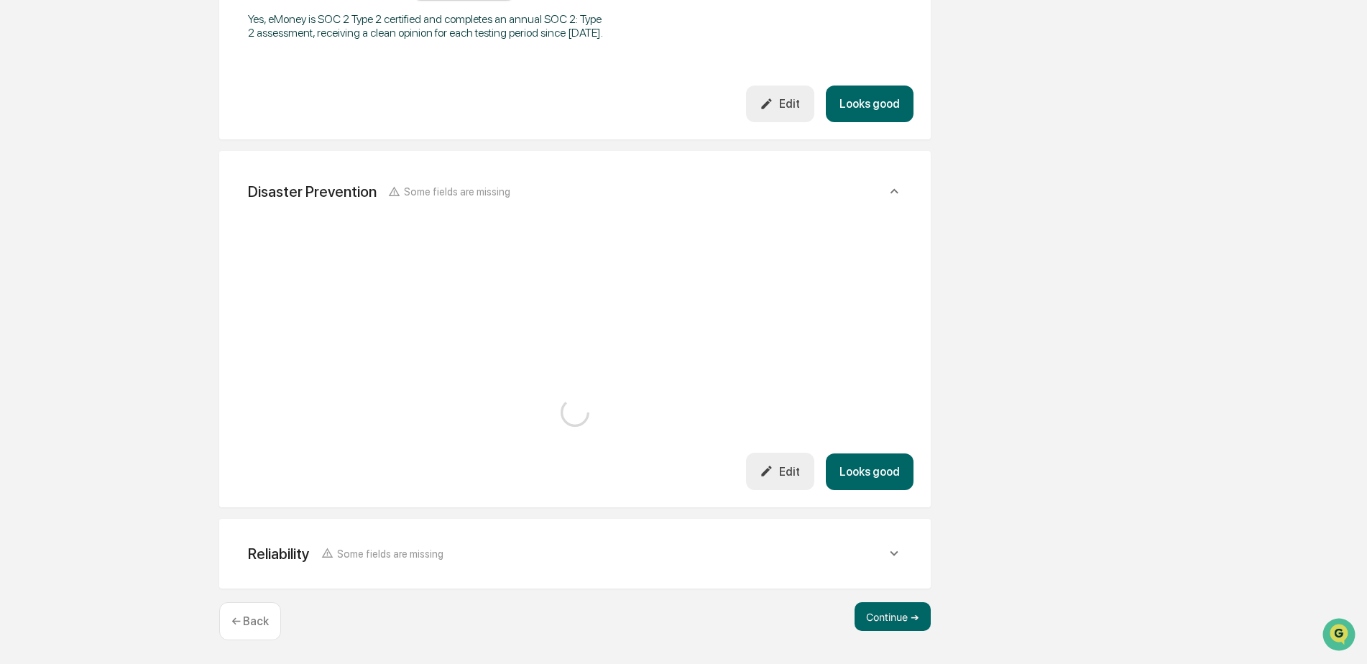
scroll to position [3476, 0]
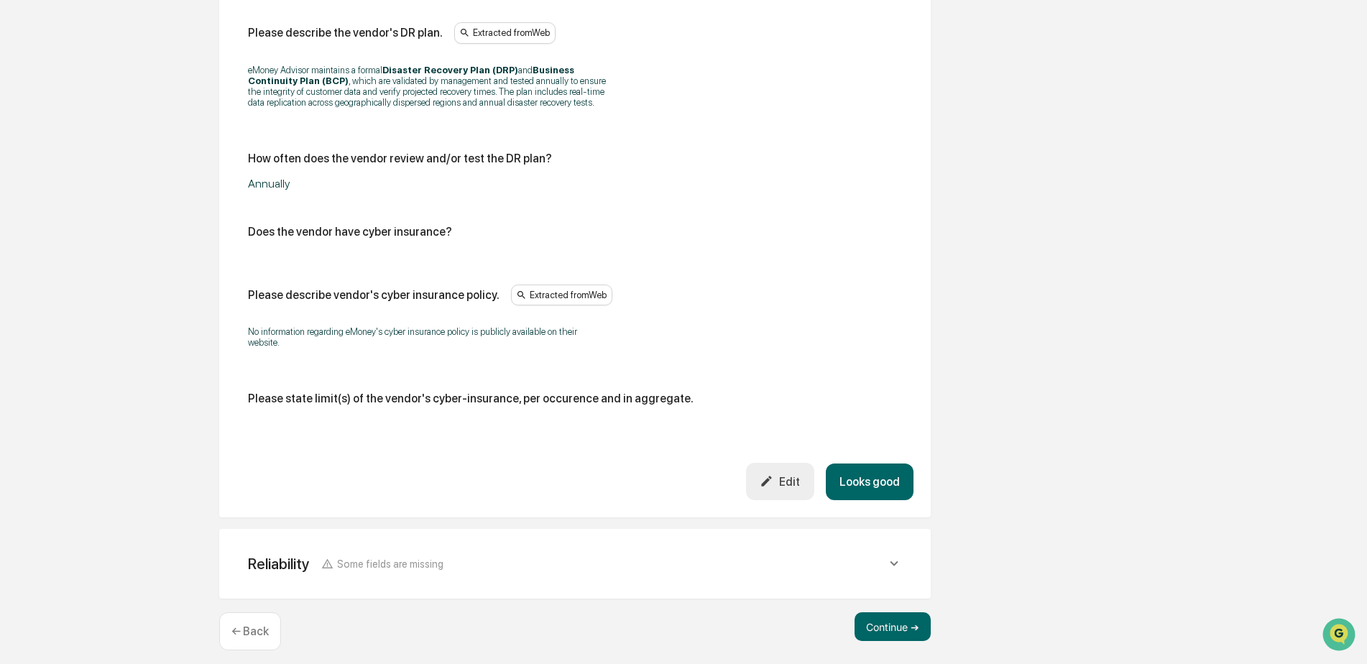
click at [890, 555] on icon at bounding box center [894, 563] width 16 height 16
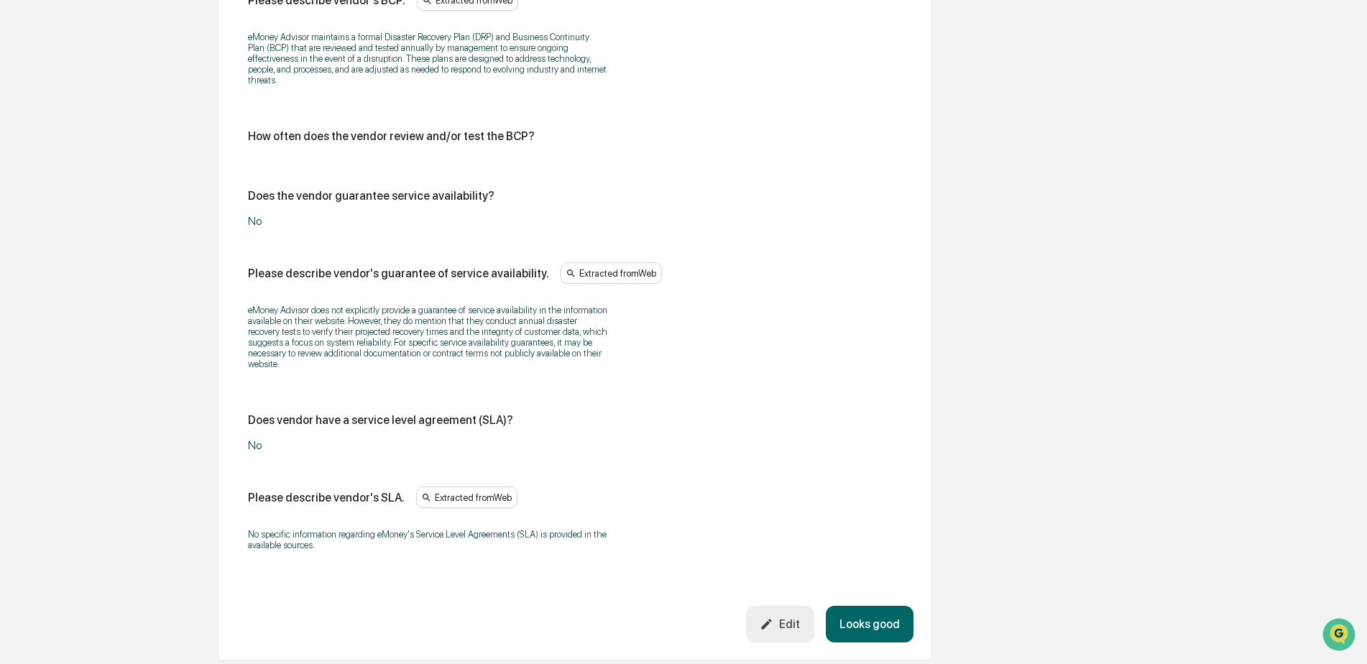
scroll to position [4195, 0]
click at [782, 617] on div "Edit" at bounding box center [780, 624] width 40 height 14
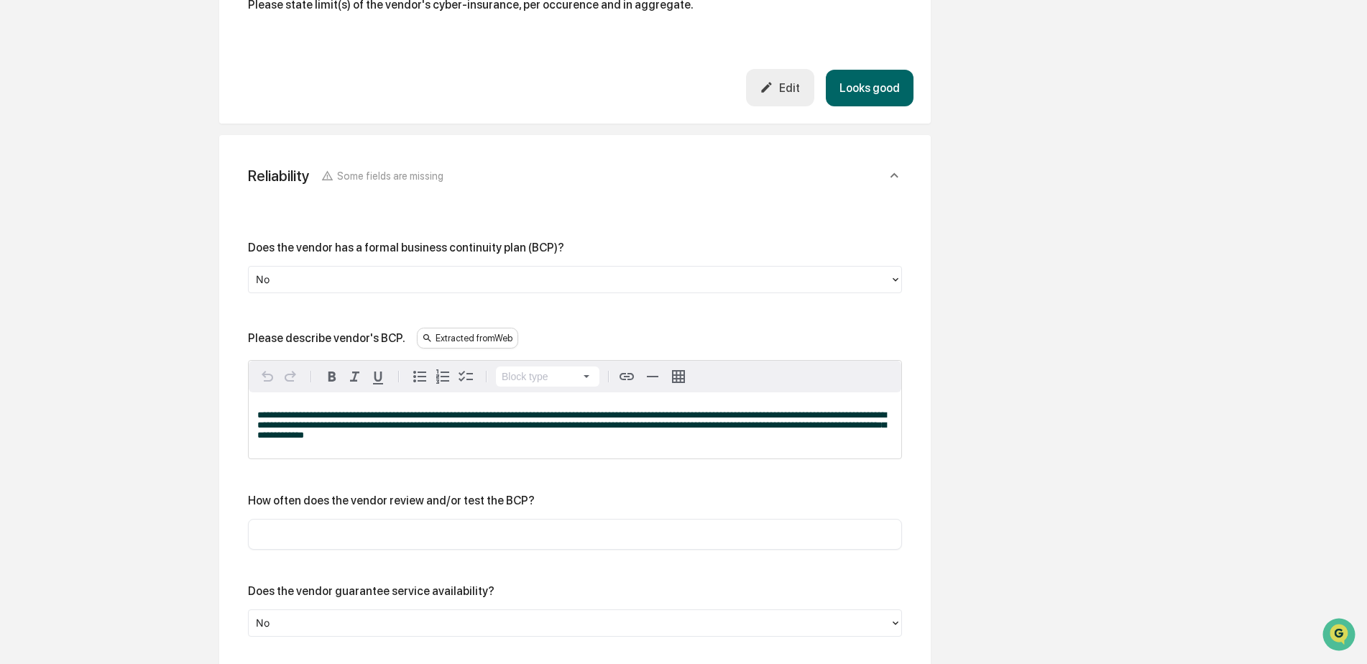
scroll to position [3835, 0]
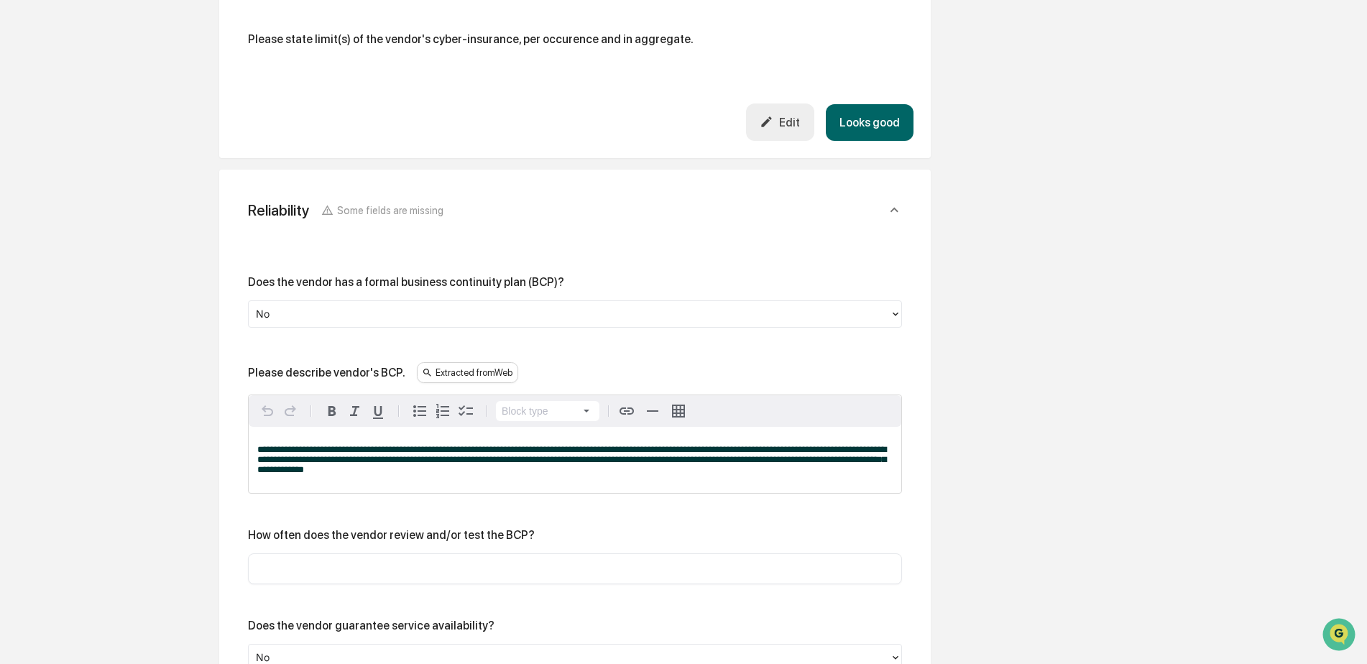
click at [348, 305] on div at bounding box center [569, 313] width 627 height 17
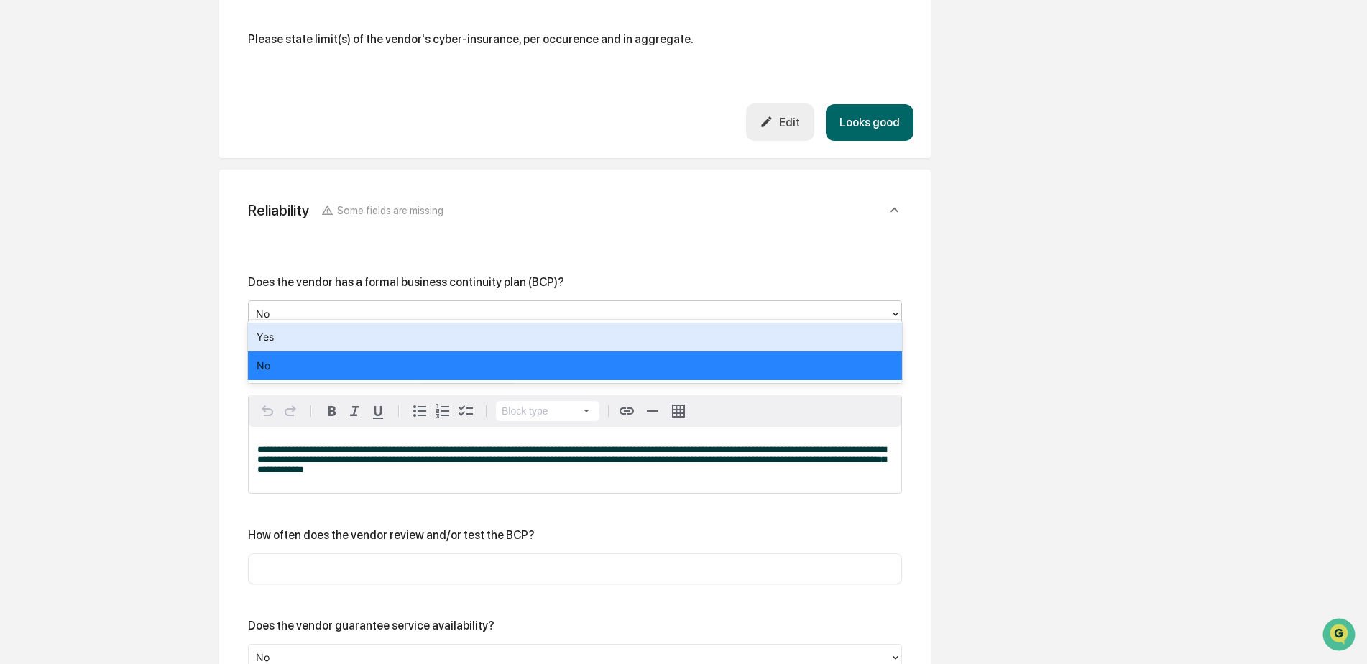
click at [336, 331] on div "Yes" at bounding box center [575, 337] width 654 height 29
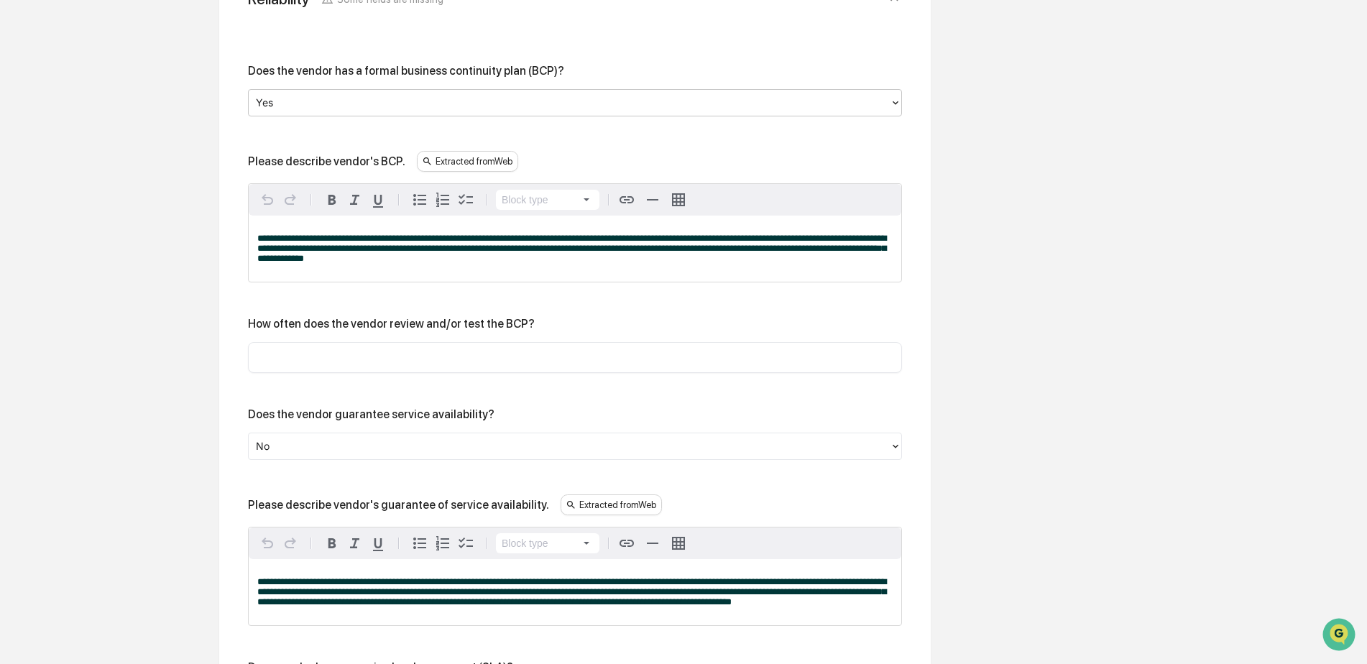
scroll to position [4075, 0]
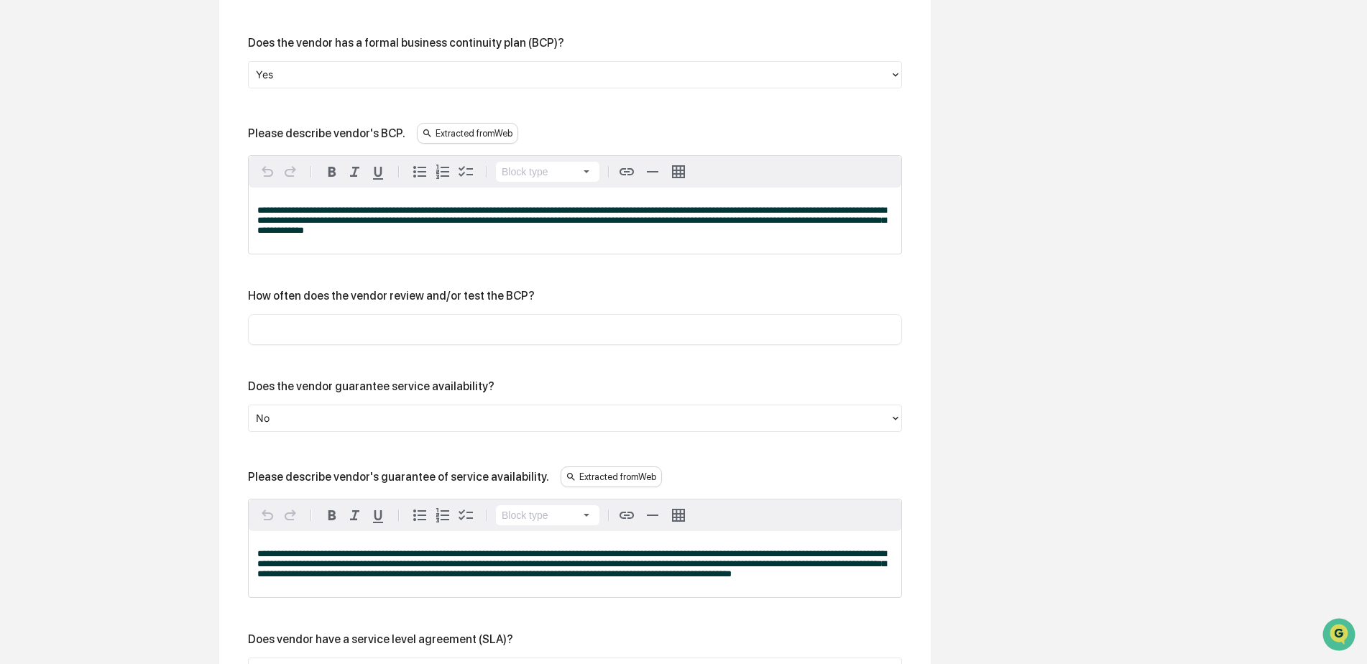
click at [348, 322] on input "text" at bounding box center [575, 329] width 632 height 14
type input "********"
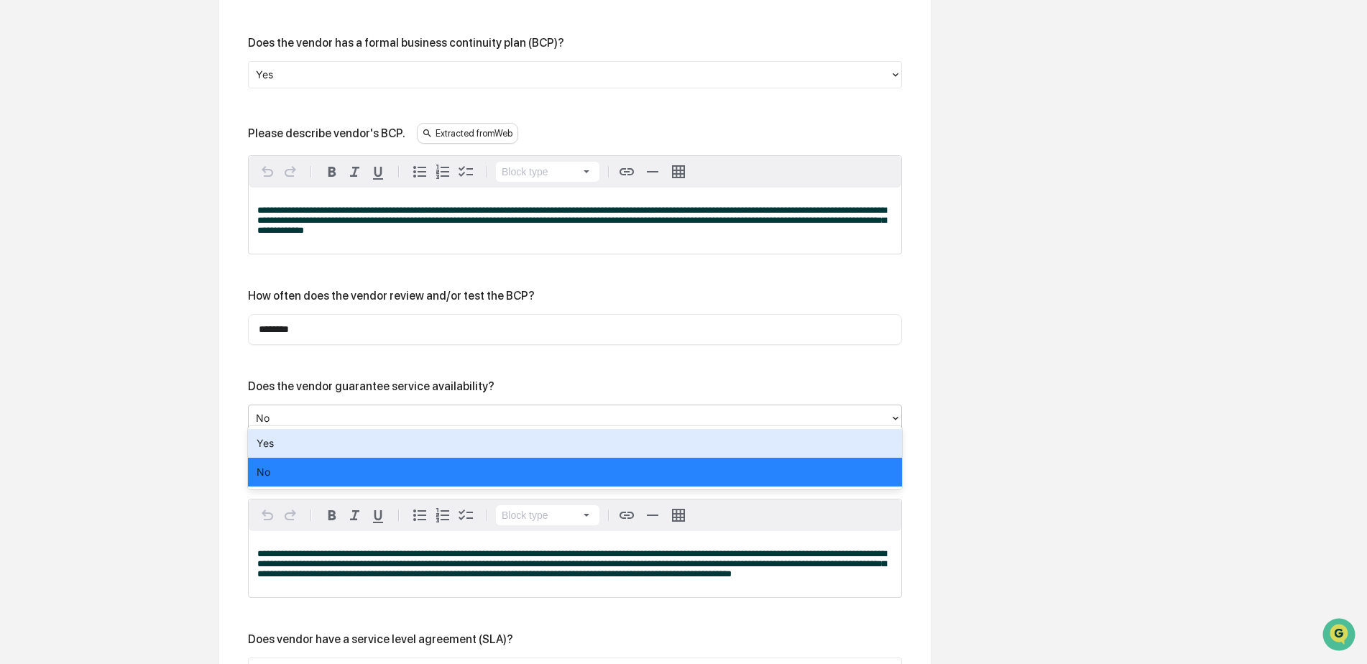
click at [395, 412] on div at bounding box center [569, 418] width 627 height 17
click at [395, 411] on div at bounding box center [569, 418] width 627 height 17
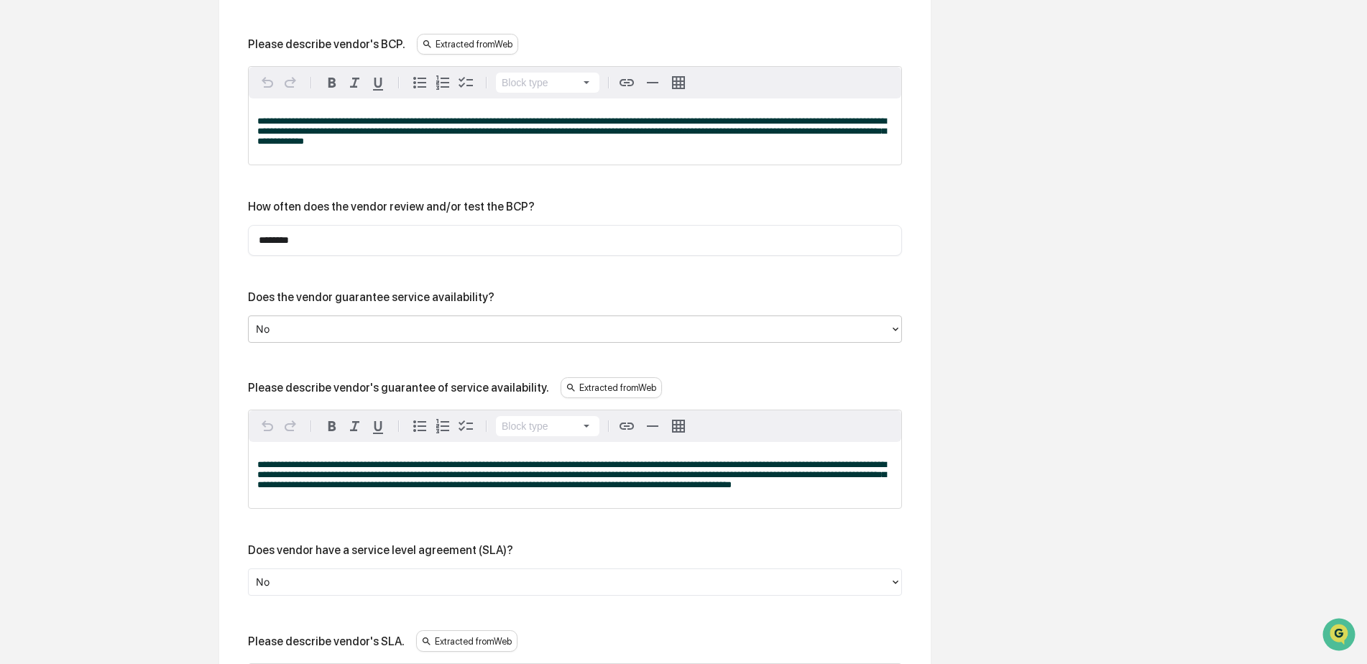
scroll to position [4195, 0]
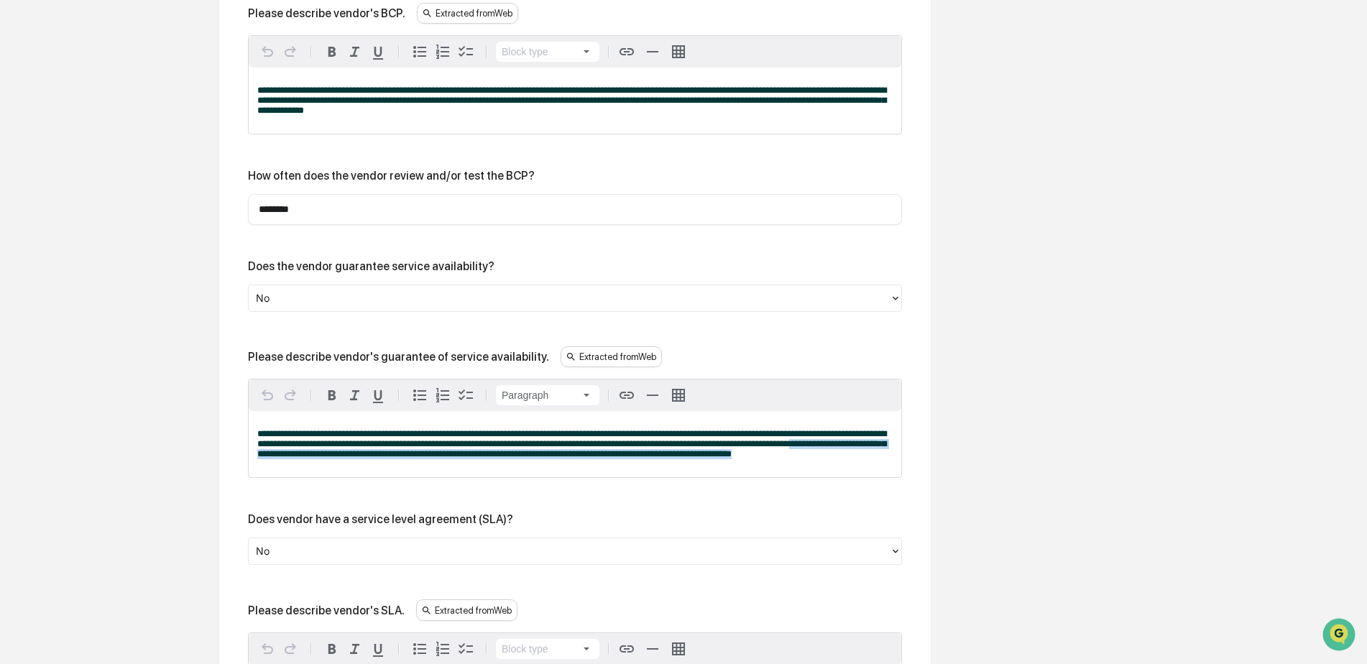
click at [818, 445] on p "**********" at bounding box center [574, 444] width 635 height 30
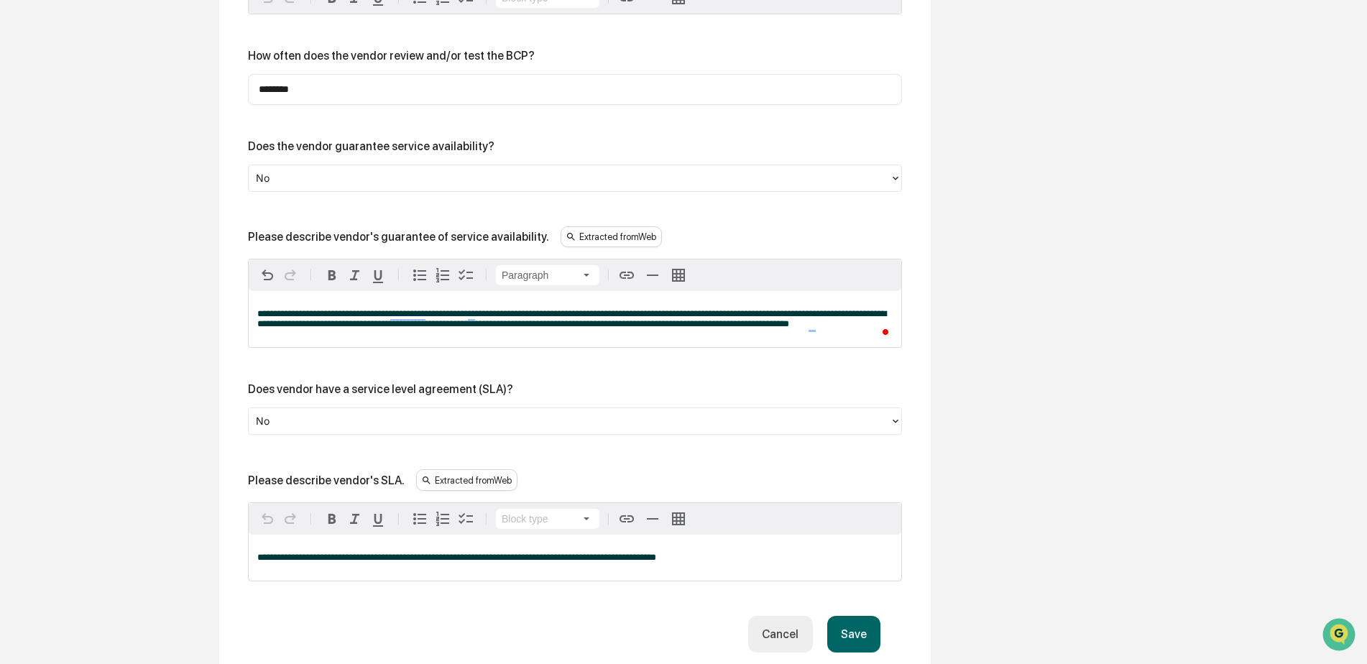
scroll to position [4424, 0]
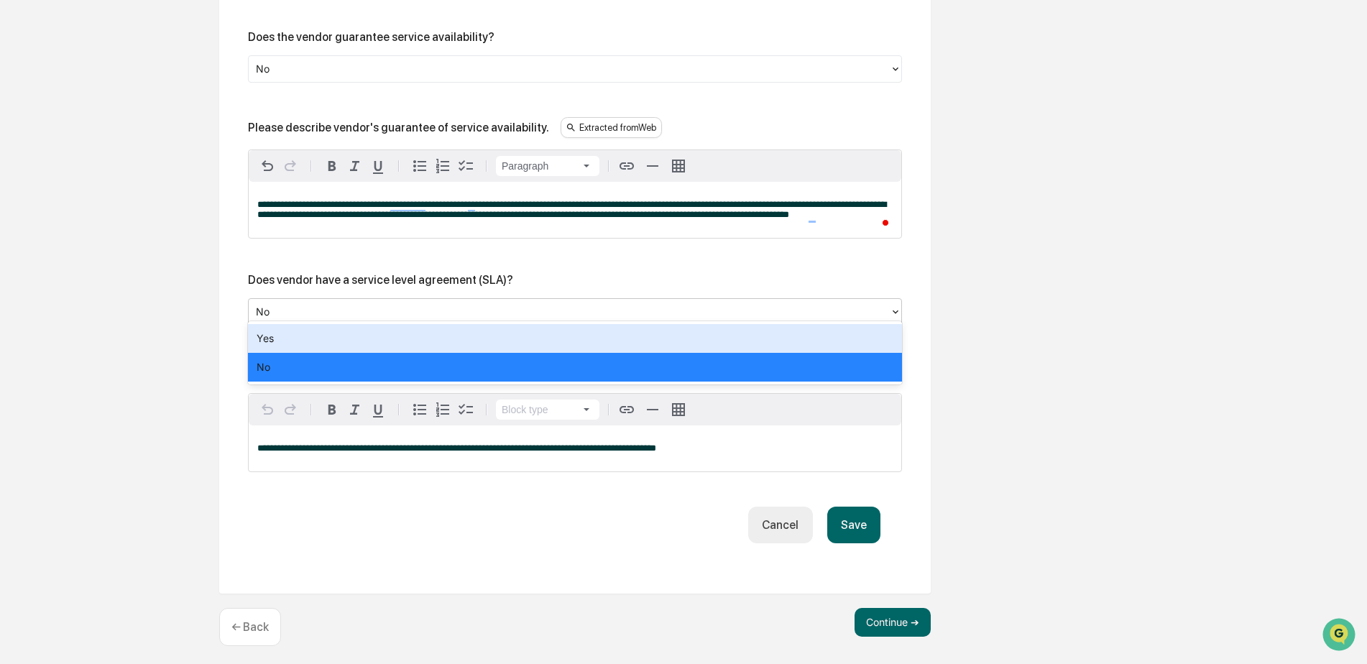
click at [703, 304] on div at bounding box center [569, 312] width 627 height 17
click at [693, 341] on div "Yes" at bounding box center [575, 338] width 654 height 29
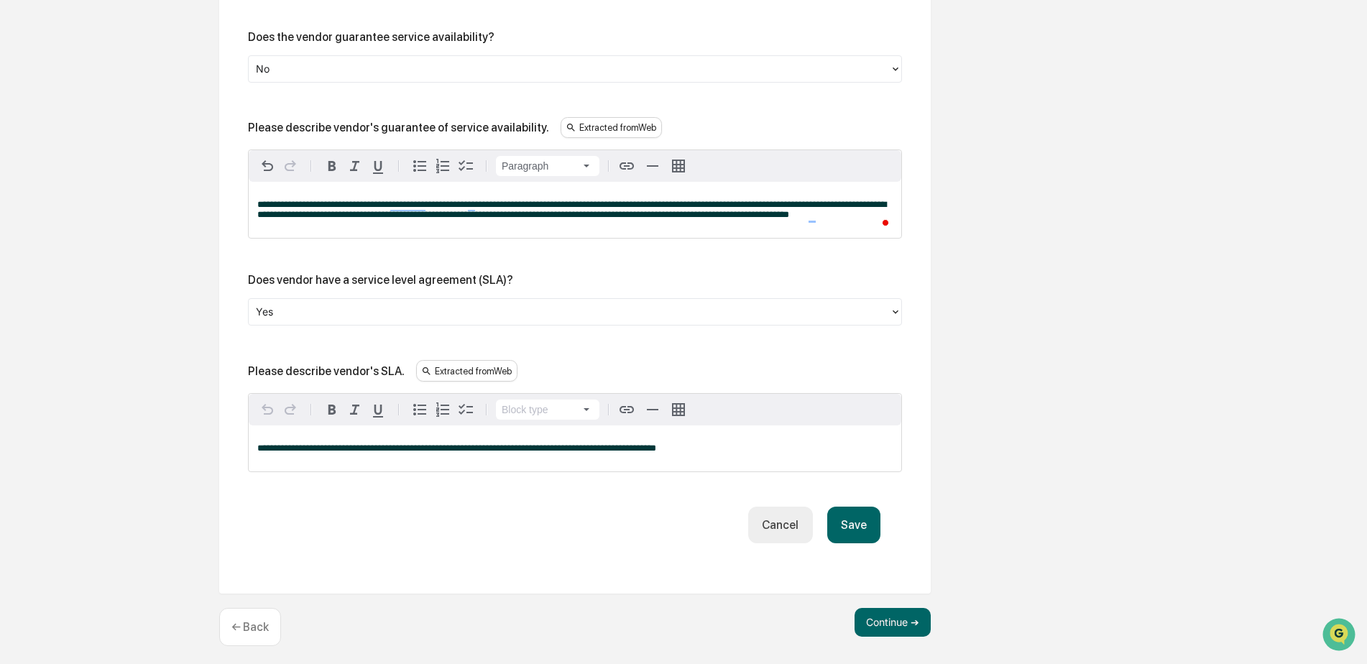
click at [856, 520] on button "Save" at bounding box center [853, 525] width 53 height 37
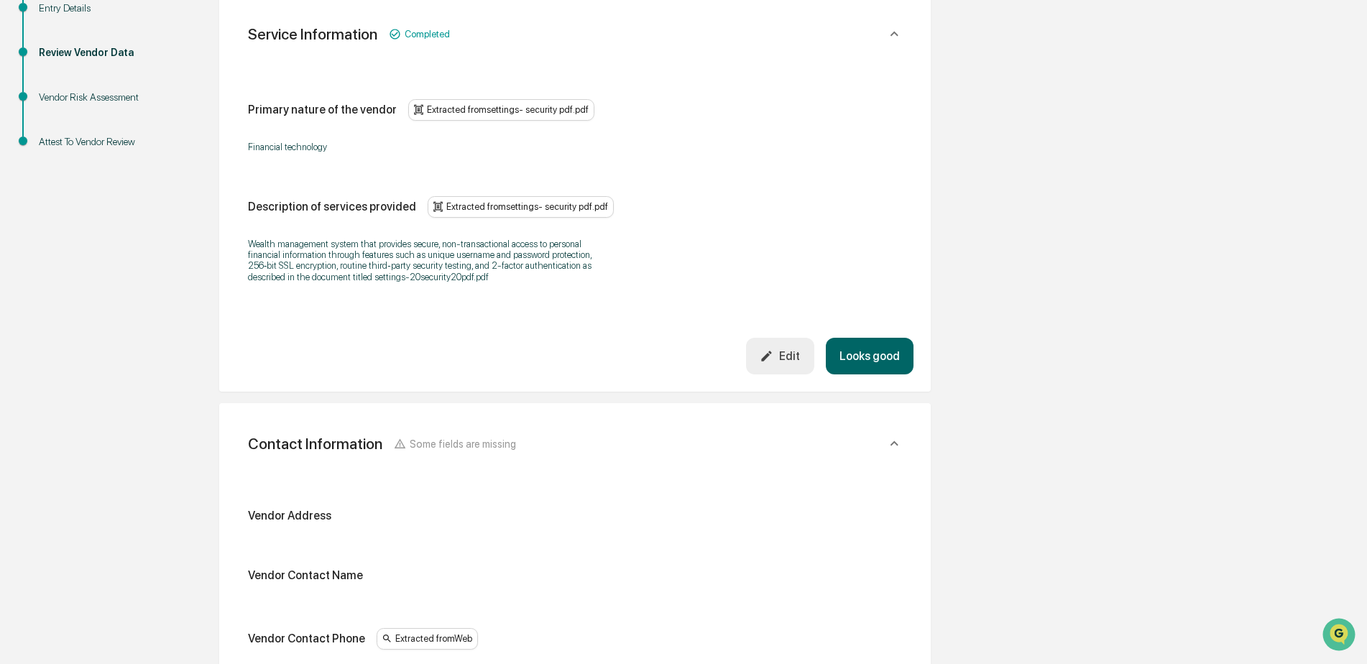
scroll to position [0, 0]
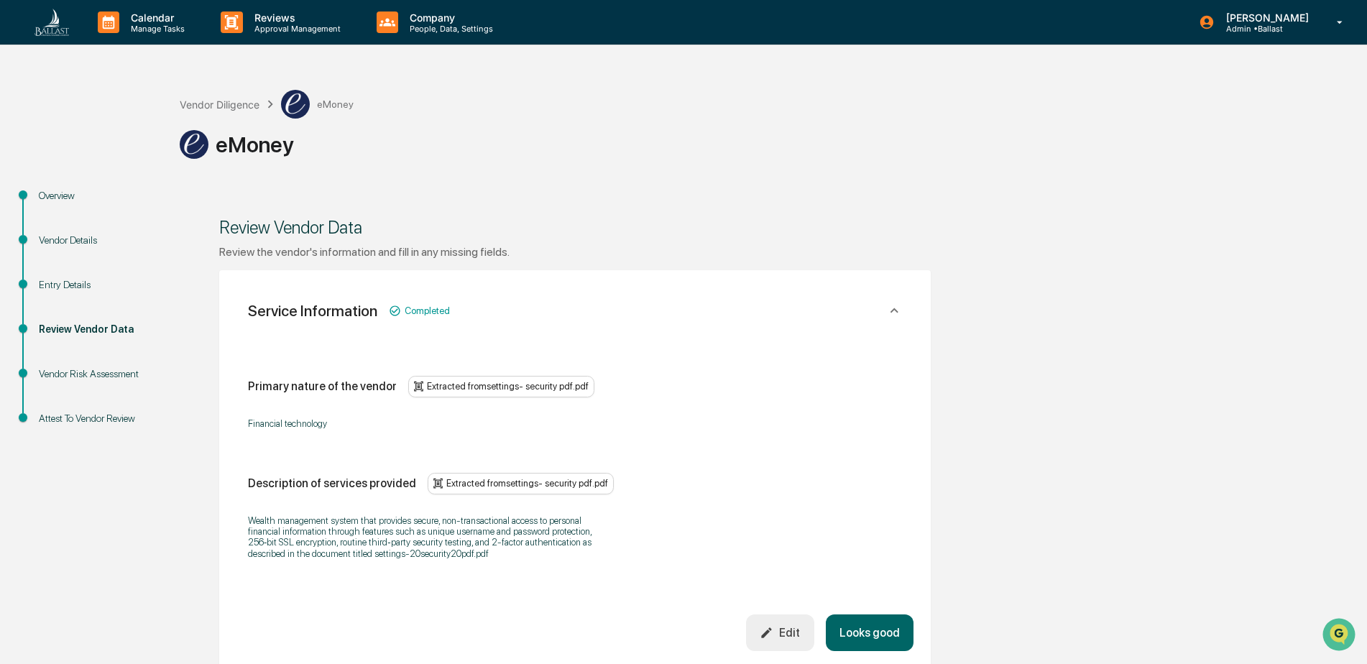
click at [65, 286] on div "Entry Details" at bounding box center [98, 284] width 118 height 15
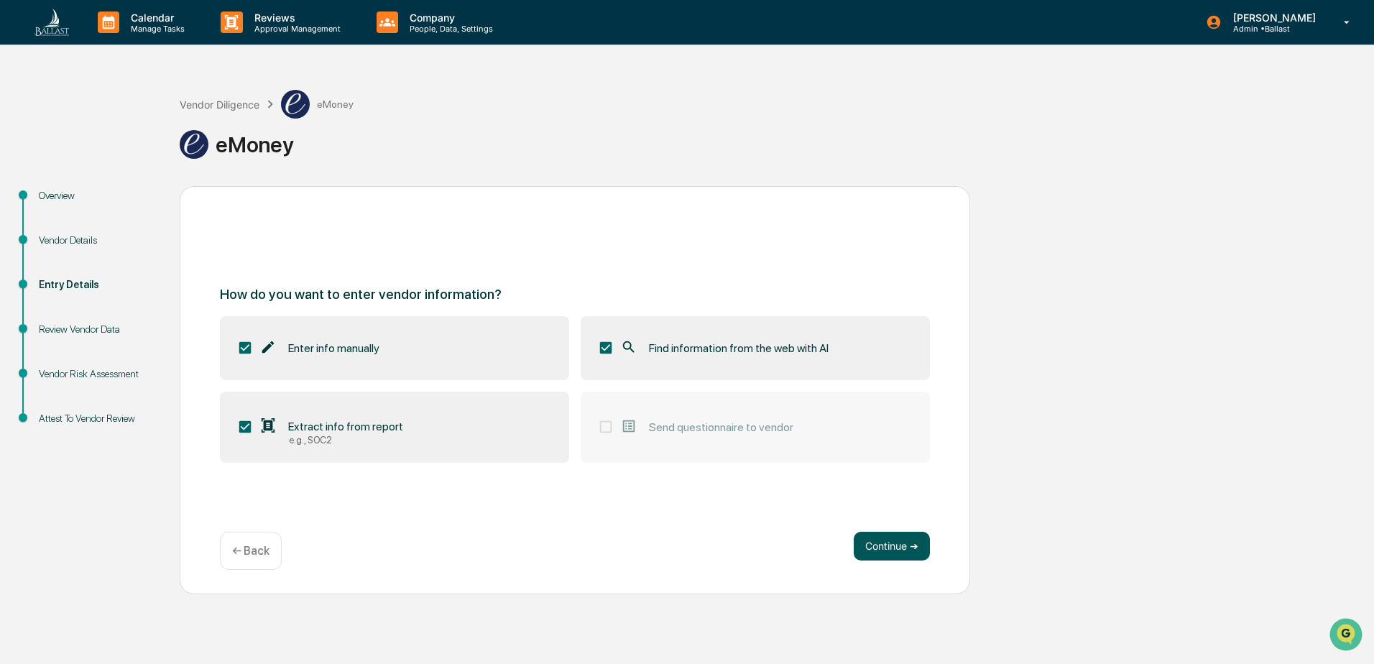
click at [882, 542] on button "Continue ➔" at bounding box center [892, 546] width 76 height 29
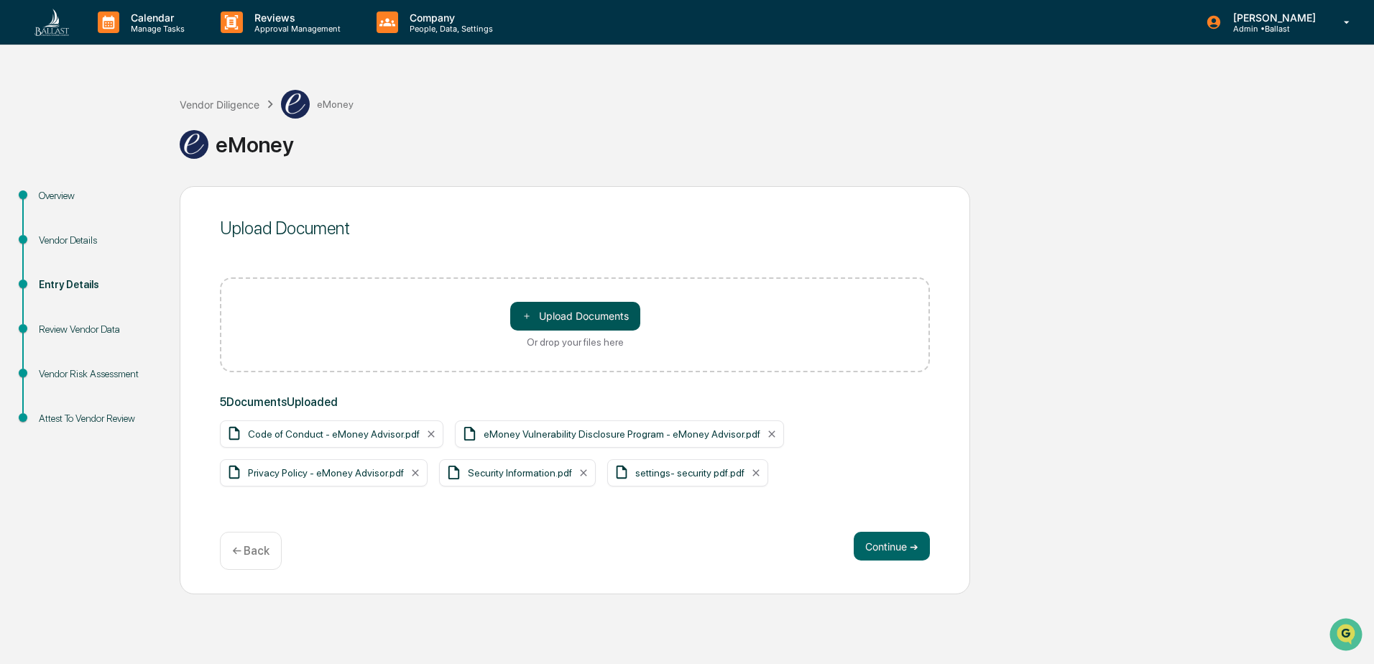
click at [554, 316] on button "＋ Upload Documents" at bounding box center [575, 316] width 130 height 29
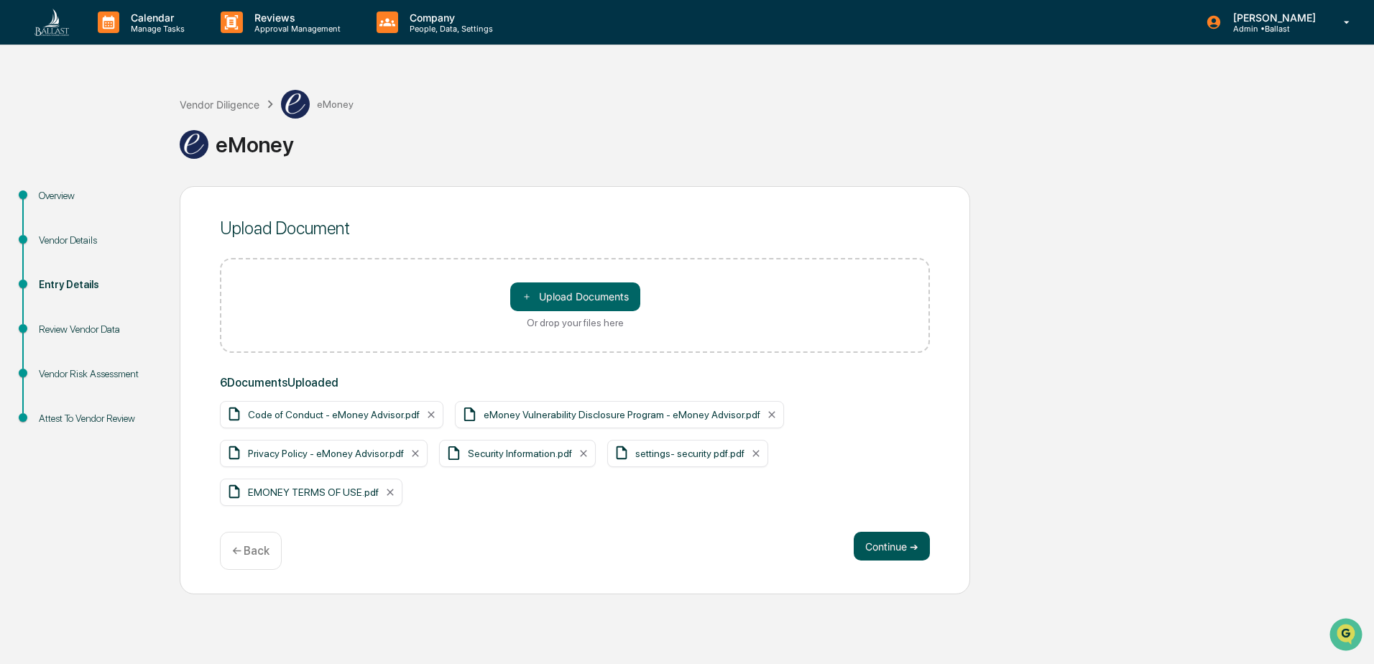
click at [896, 548] on button "Continue ➔" at bounding box center [892, 546] width 76 height 29
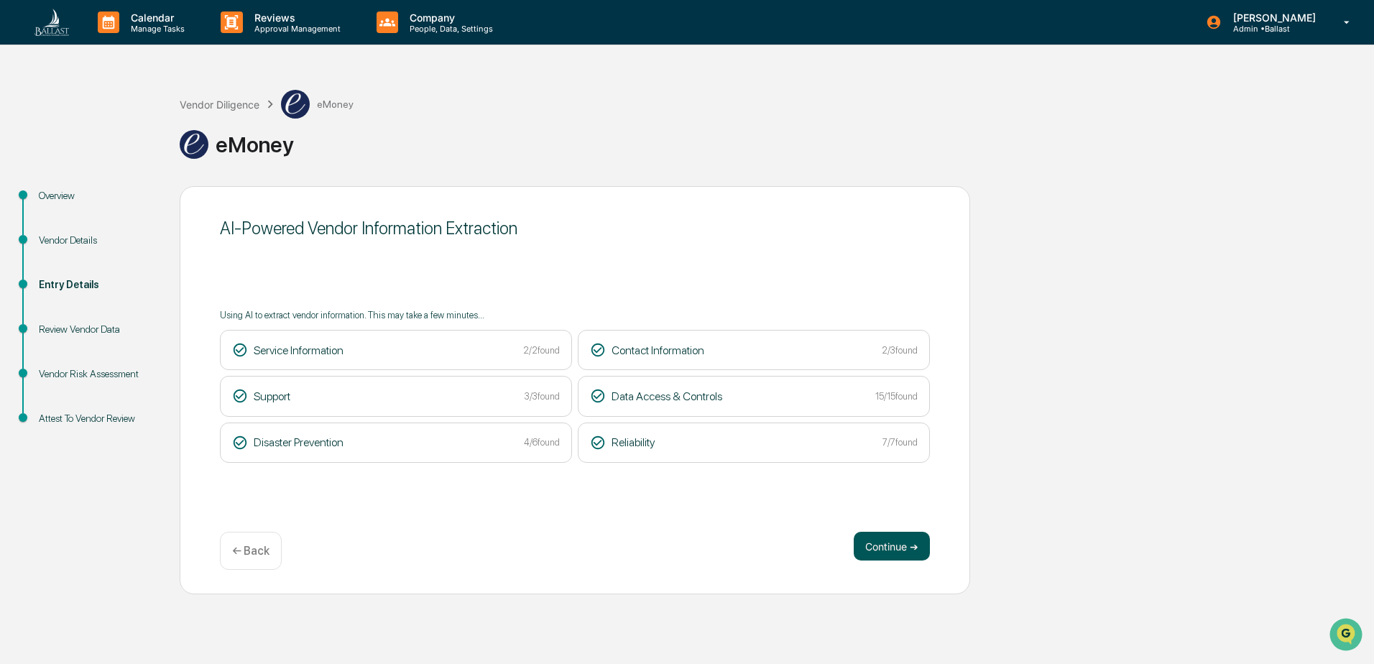
click at [887, 548] on button "Continue ➔" at bounding box center [892, 546] width 76 height 29
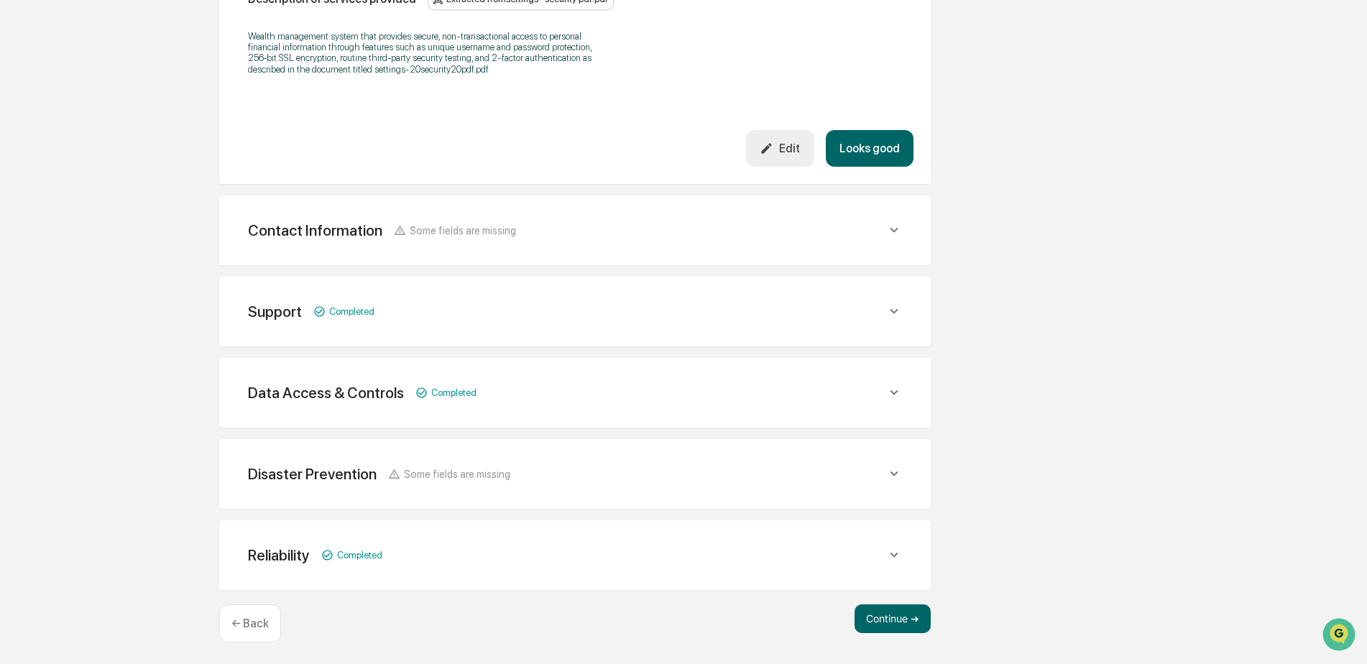
scroll to position [487, 0]
click at [889, 472] on icon at bounding box center [894, 472] width 16 height 16
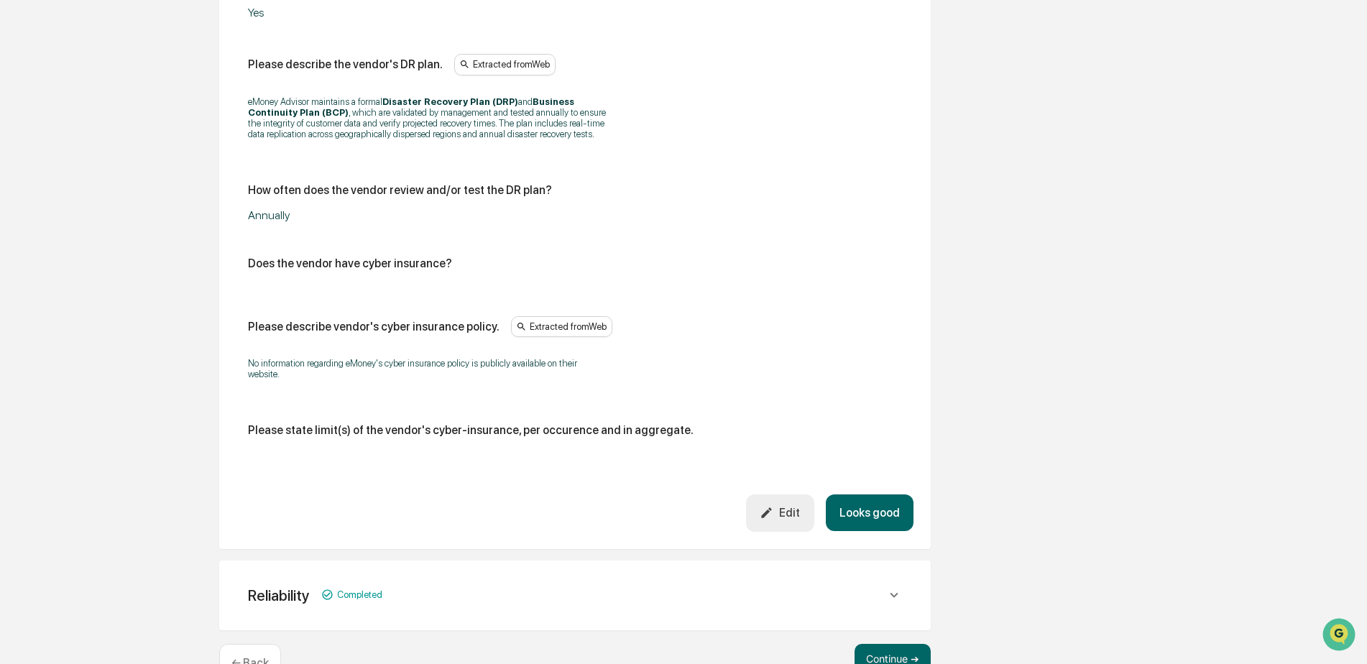
scroll to position [1080, 0]
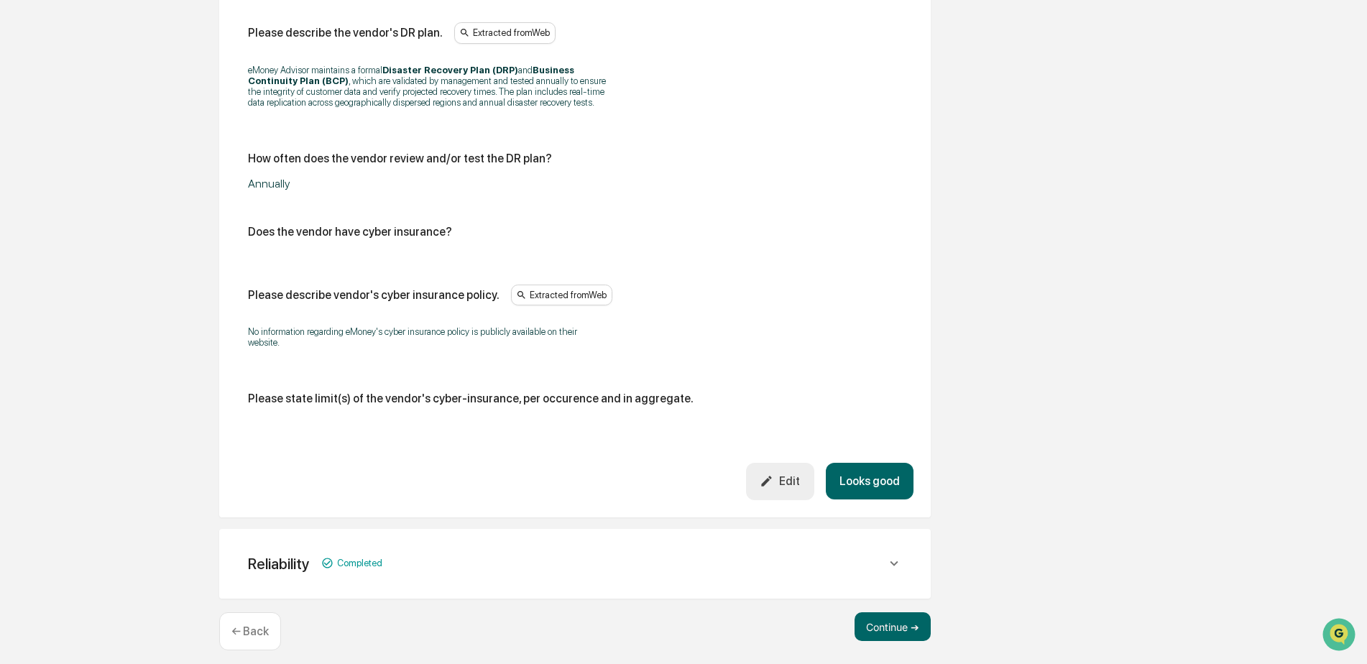
click at [845, 555] on div "Reliability Completed" at bounding box center [567, 564] width 638 height 18
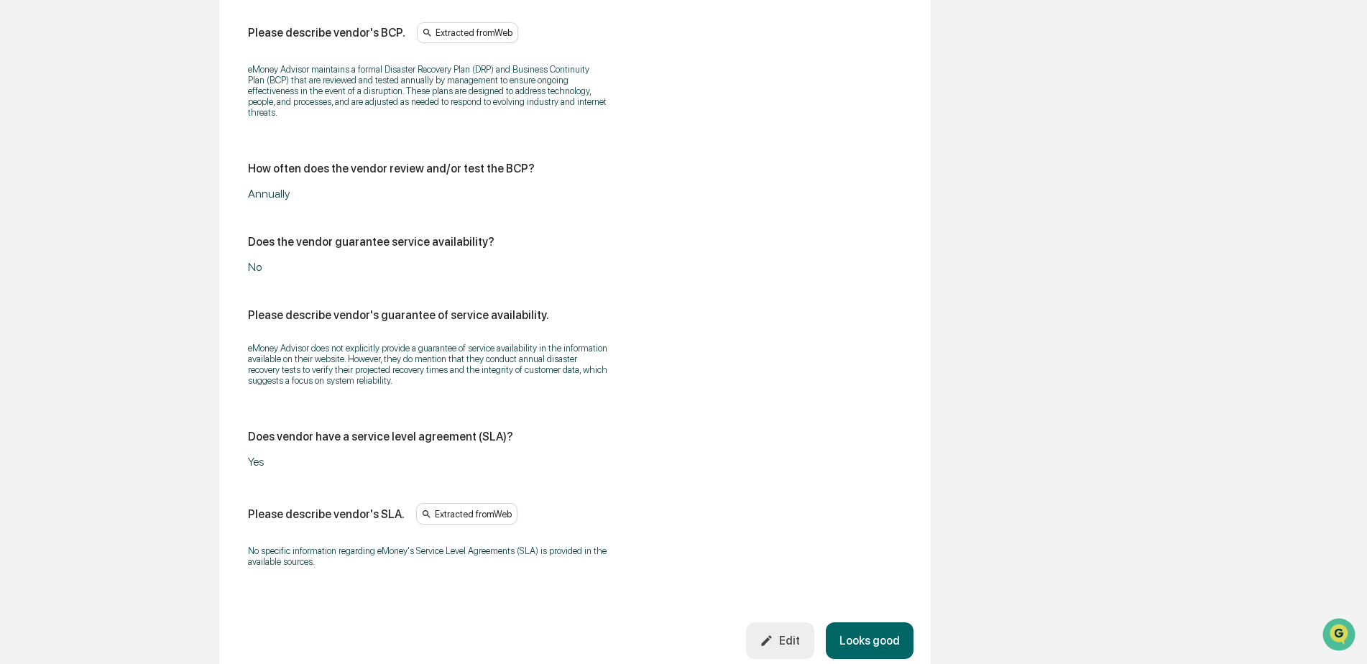
scroll to position [1799, 0]
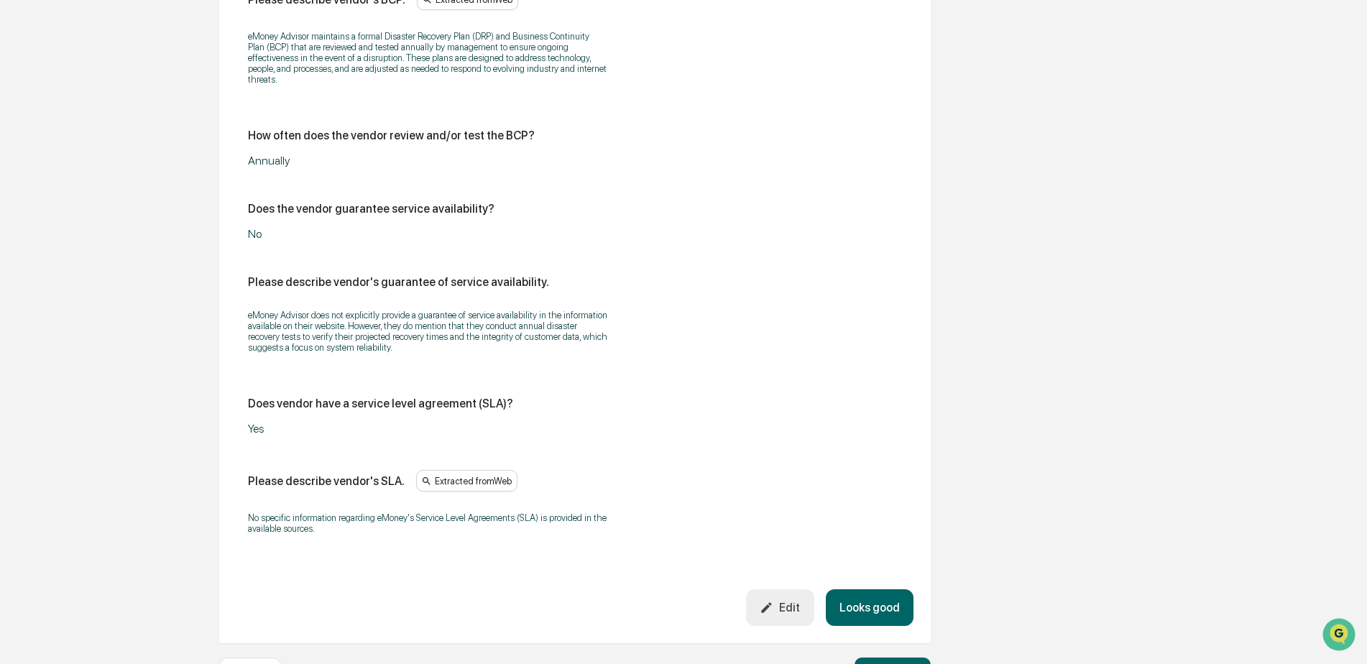
click at [439, 397] on div "Does vendor have a service level agreement (SLA)? Yes" at bounding box center [575, 416] width 654 height 39
click at [796, 601] on div "Edit" at bounding box center [780, 608] width 40 height 14
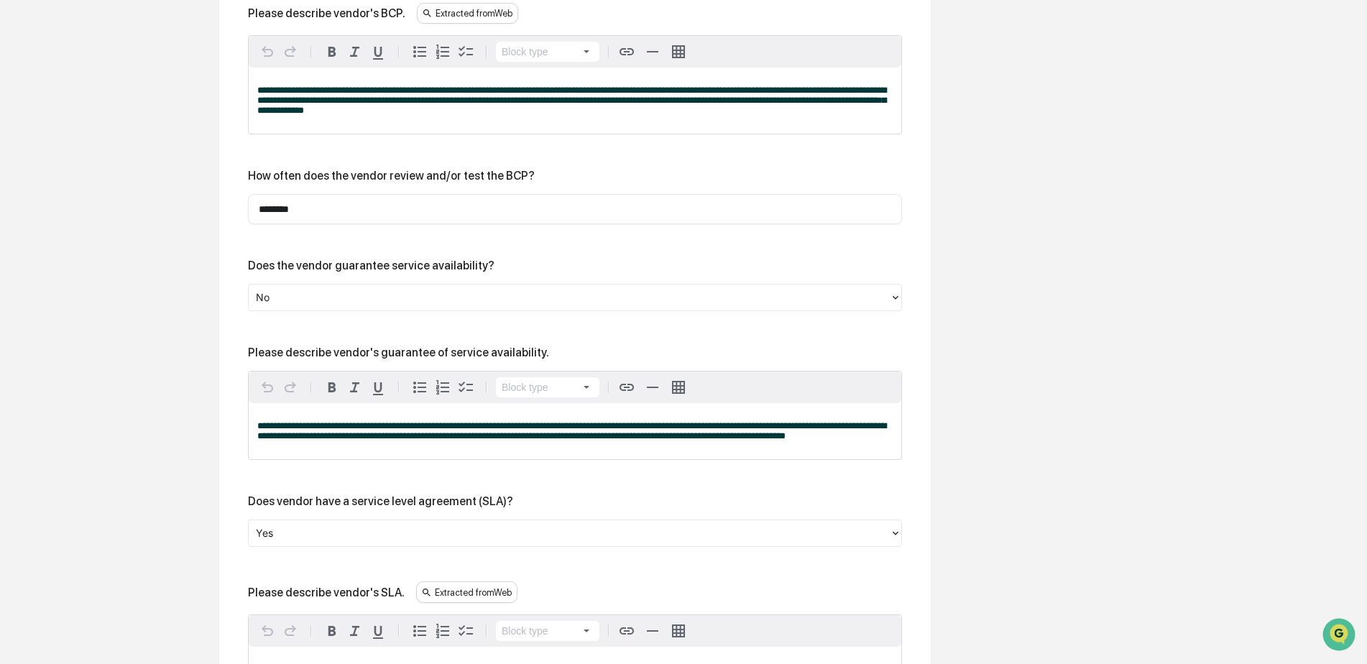
click at [384, 525] on div at bounding box center [569, 533] width 627 height 17
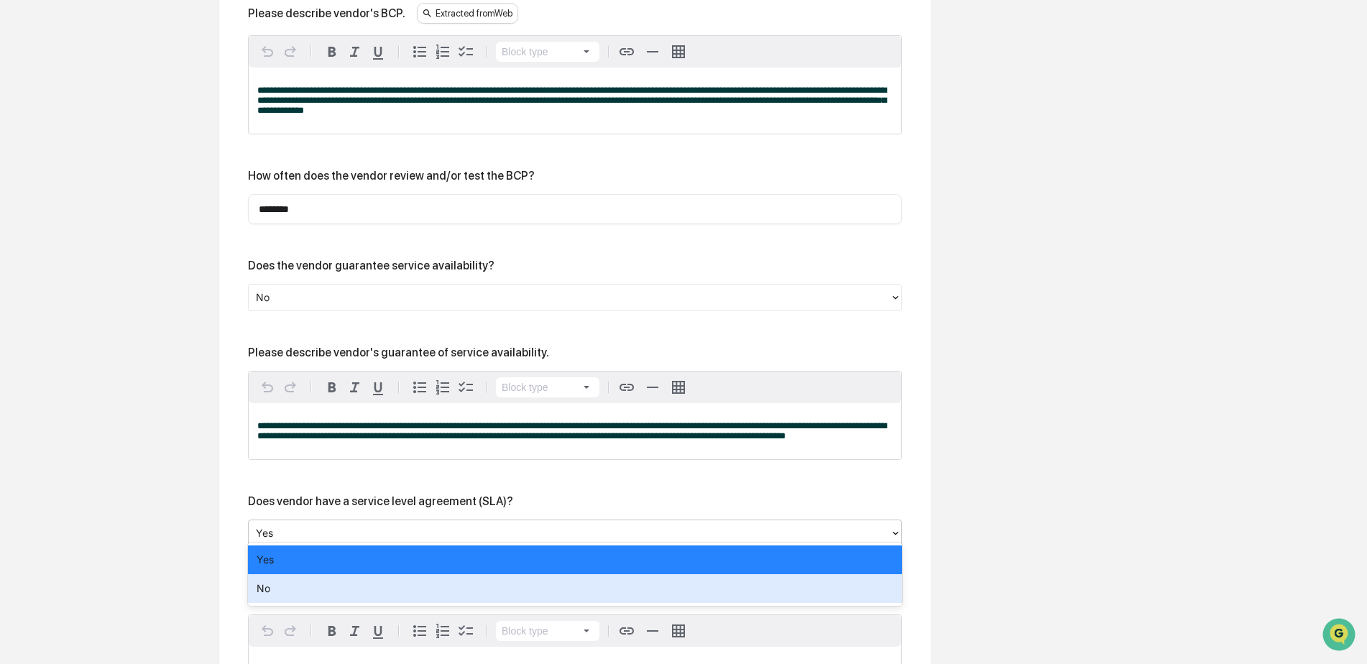
click at [354, 584] on div "No" at bounding box center [575, 588] width 654 height 29
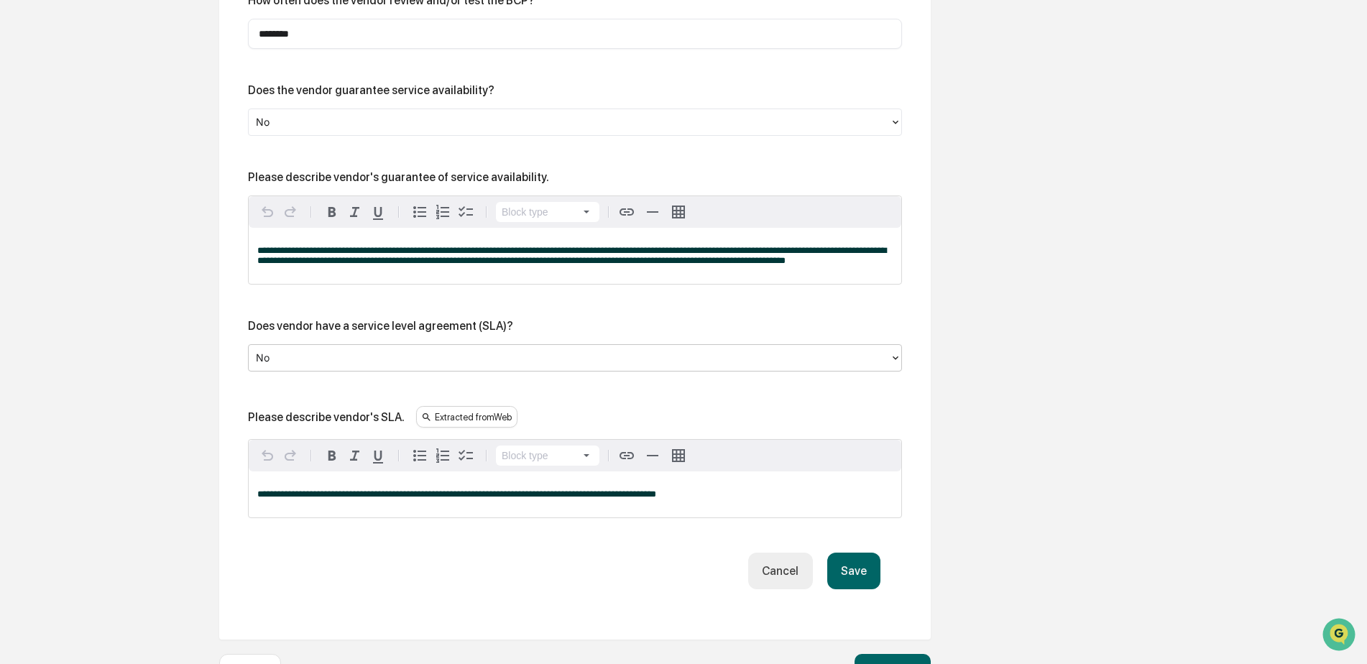
scroll to position [2020, 0]
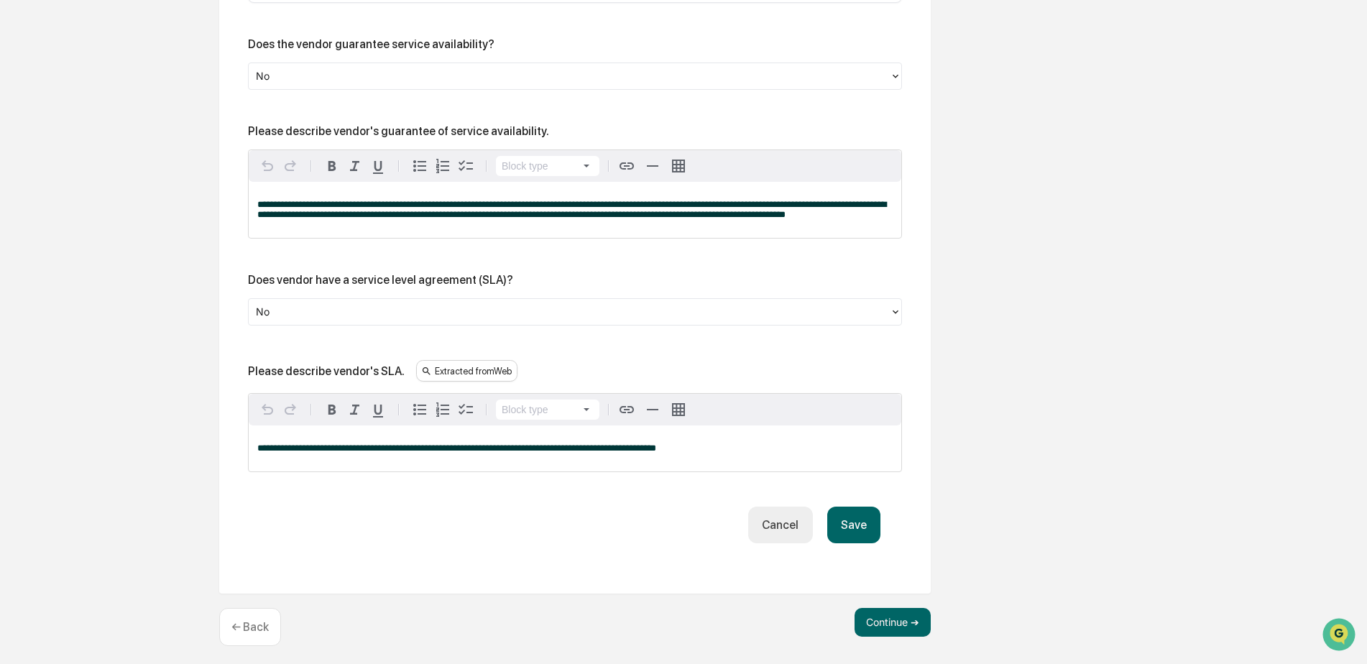
click at [428, 443] on span "**********" at bounding box center [456, 447] width 399 height 9
click at [338, 444] on span "**********" at bounding box center [325, 447] width 137 height 9
